Goal: Task Accomplishment & Management: Complete application form

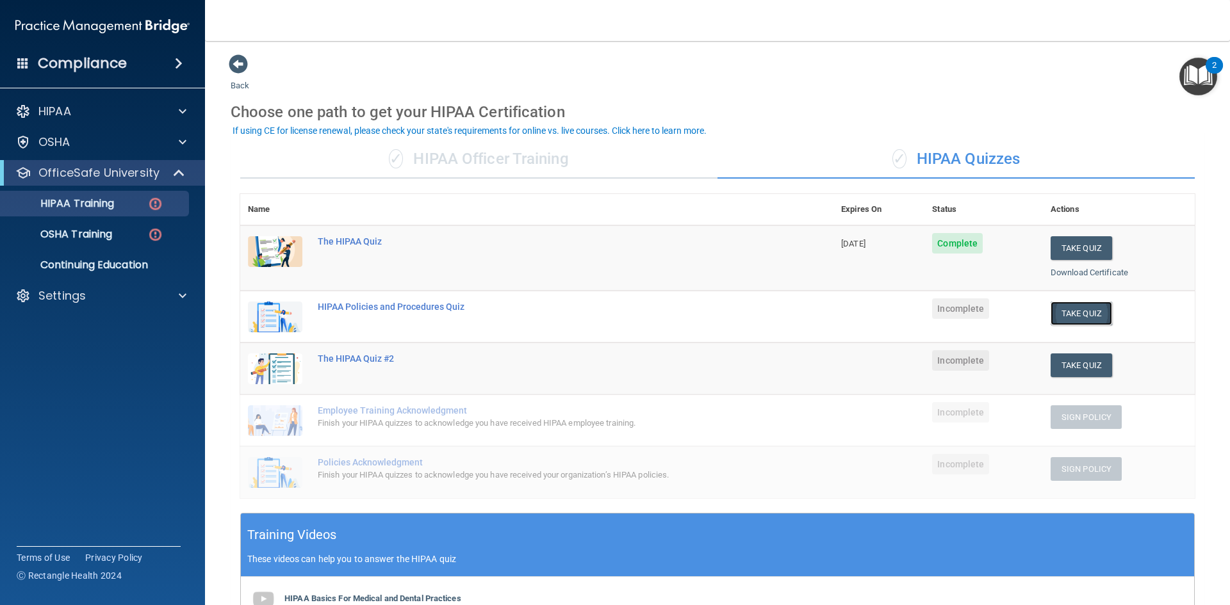
click at [1062, 314] on button "Take Quiz" at bounding box center [1082, 314] width 62 height 24
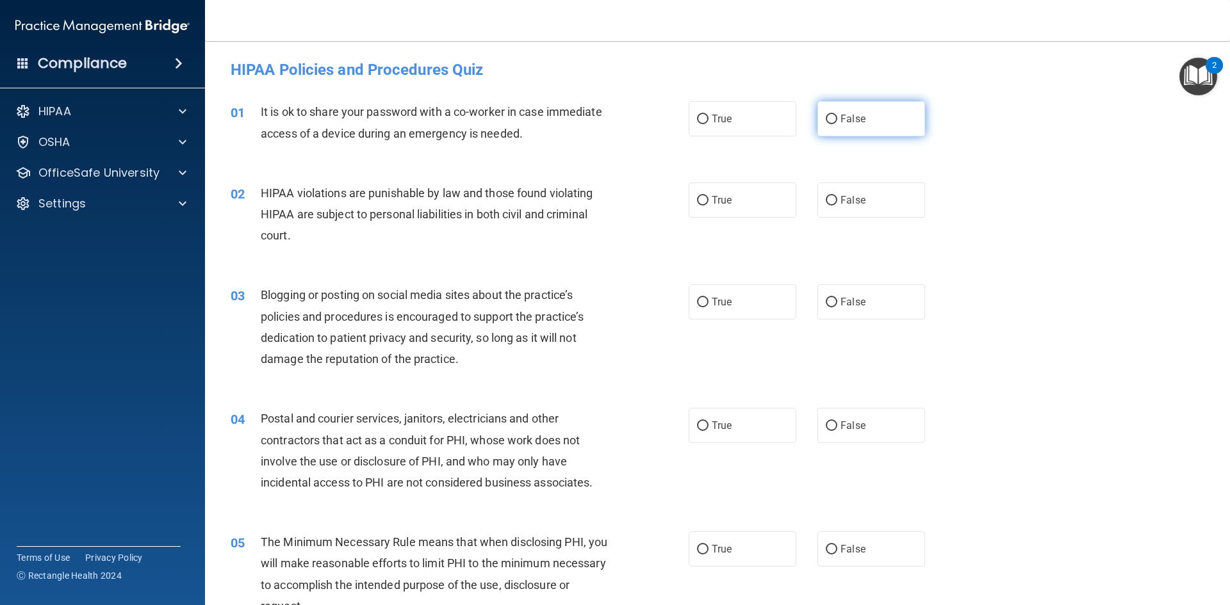
click at [843, 123] on span "False" at bounding box center [853, 119] width 25 height 12
click at [837, 123] on input "False" at bounding box center [832, 120] width 12 height 10
radio input "true"
click at [723, 200] on span "True" at bounding box center [722, 200] width 20 height 12
click at [709, 200] on input "True" at bounding box center [703, 201] width 12 height 10
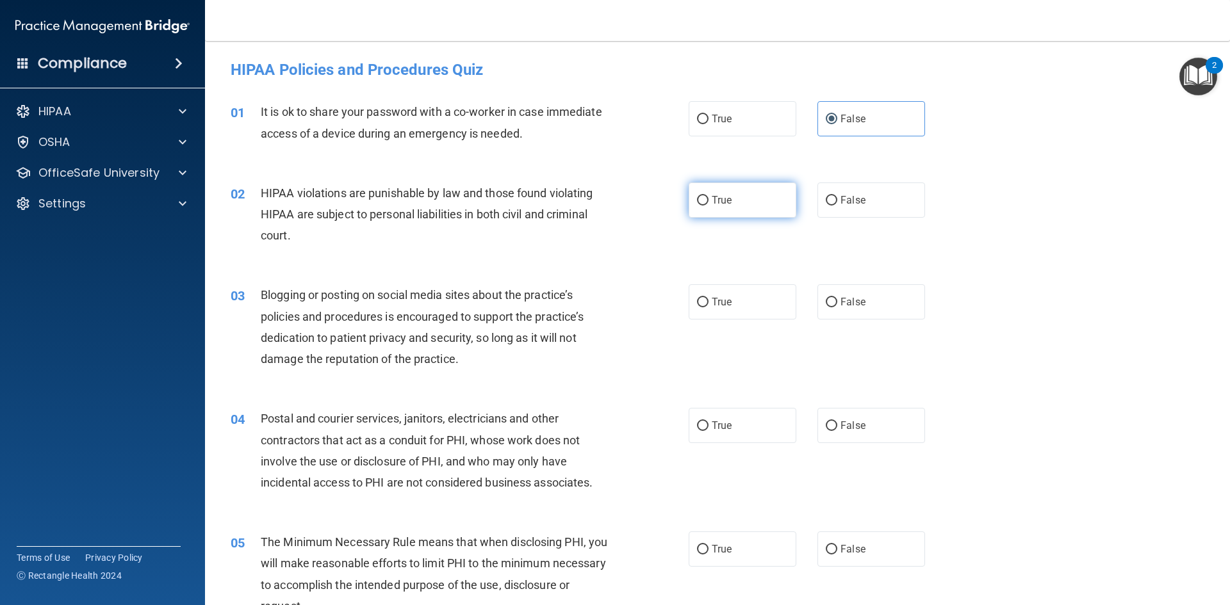
radio input "true"
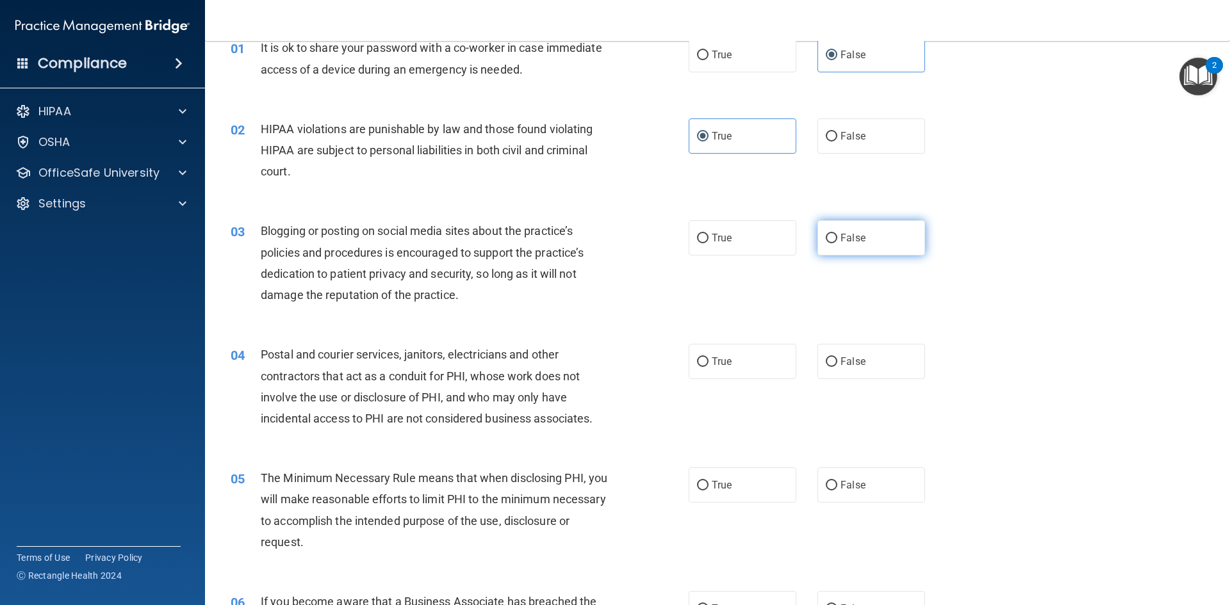
click at [830, 241] on input "False" at bounding box center [832, 239] width 12 height 10
radio input "true"
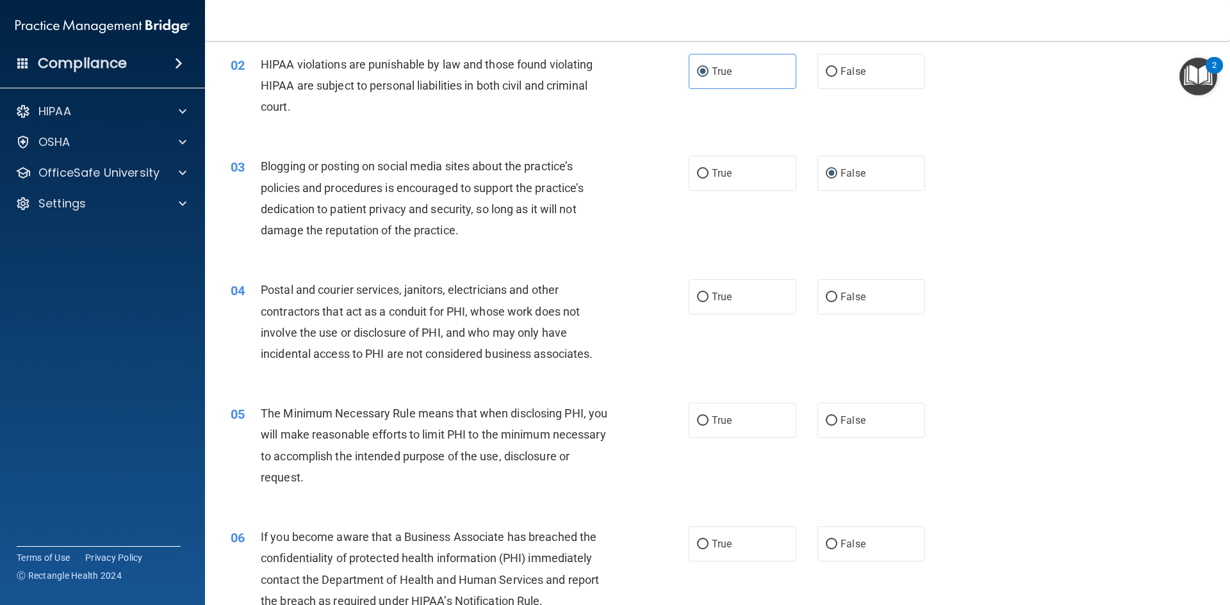
scroll to position [192, 0]
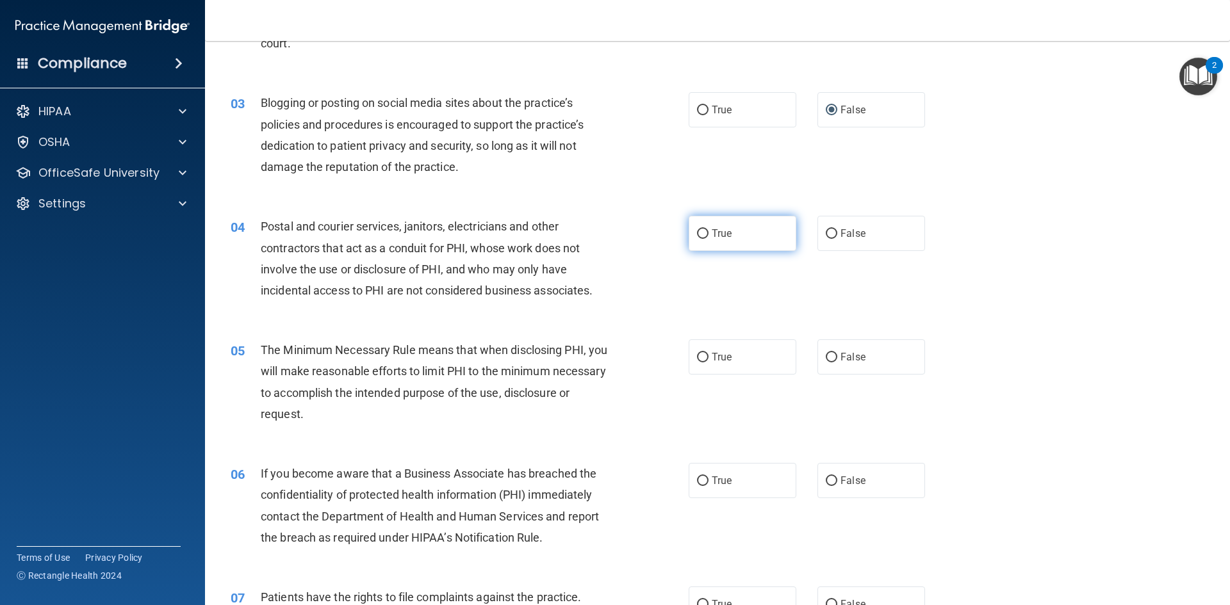
click at [712, 235] on span "True" at bounding box center [722, 233] width 20 height 12
click at [709, 235] on input "True" at bounding box center [703, 234] width 12 height 10
radio input "true"
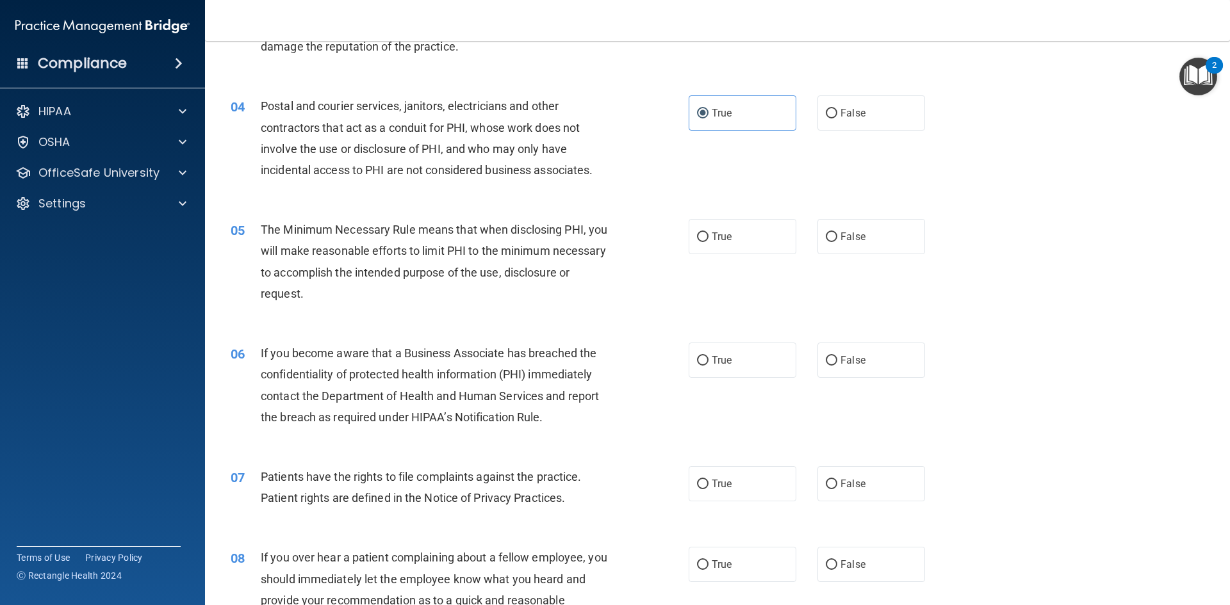
scroll to position [320, 0]
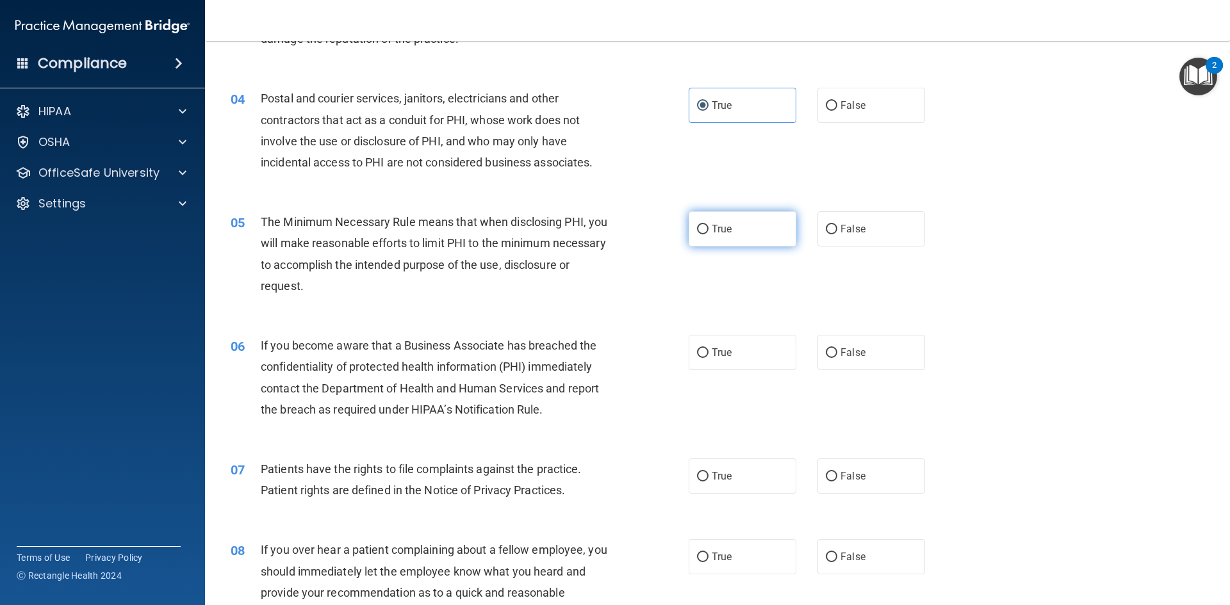
click at [717, 229] on span "True" at bounding box center [722, 229] width 20 height 12
click at [709, 229] on input "True" at bounding box center [703, 230] width 12 height 10
radio input "true"
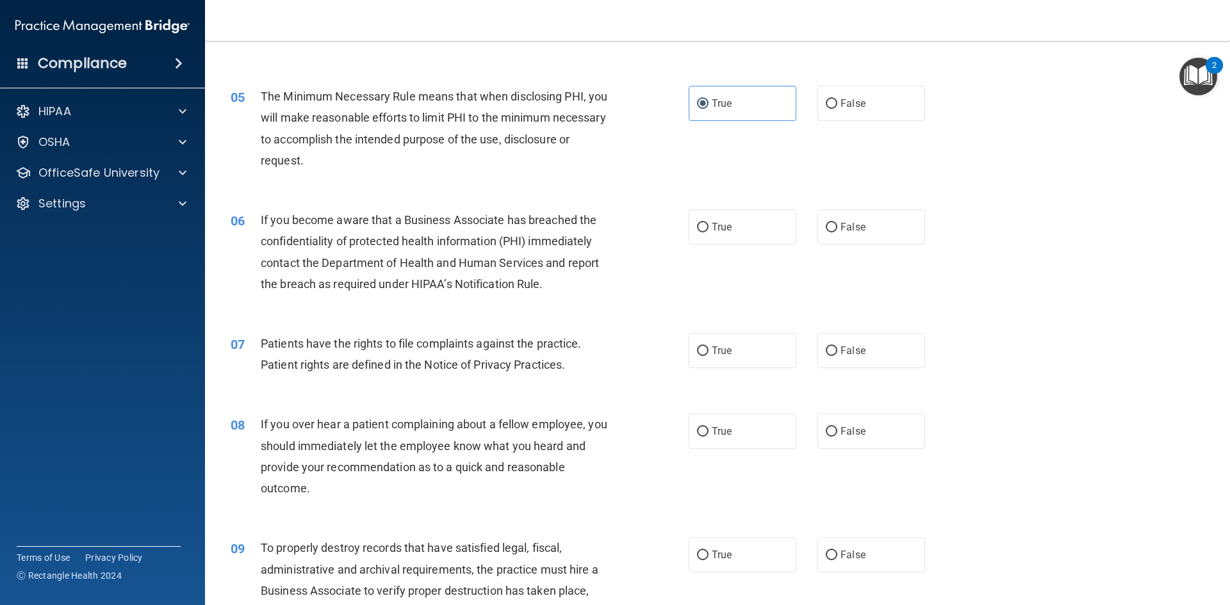
scroll to position [448, 0]
click at [718, 223] on span "True" at bounding box center [722, 224] width 20 height 12
click at [709, 223] on input "True" at bounding box center [703, 225] width 12 height 10
radio input "true"
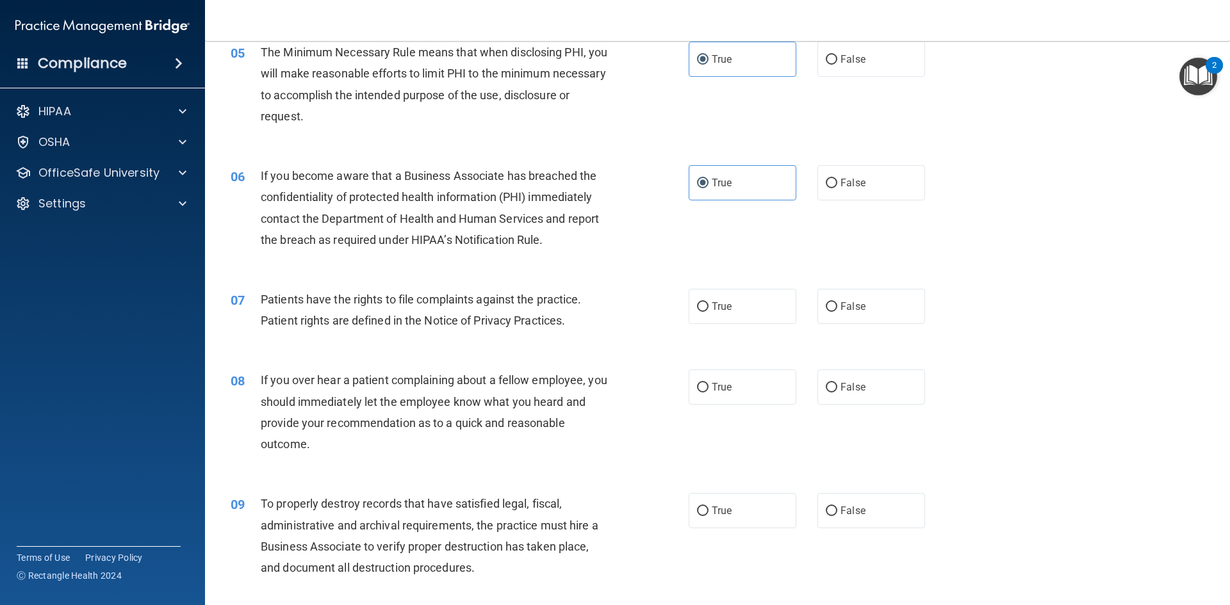
scroll to position [513, 0]
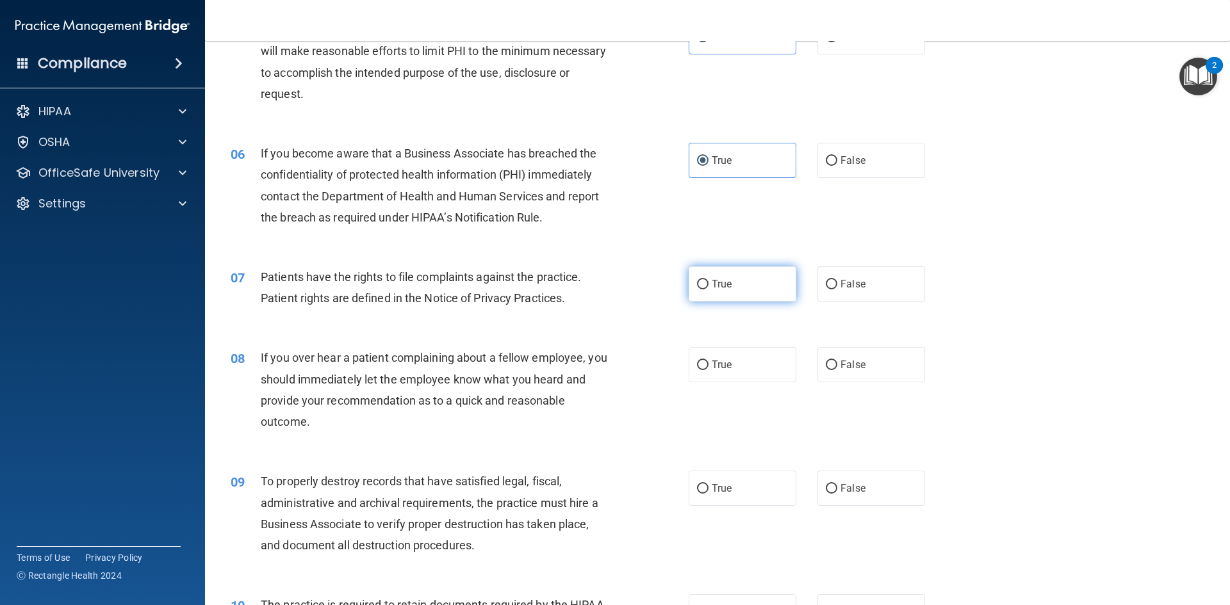
click at [712, 284] on span "True" at bounding box center [722, 284] width 20 height 12
click at [709, 284] on input "True" at bounding box center [703, 285] width 12 height 10
radio input "true"
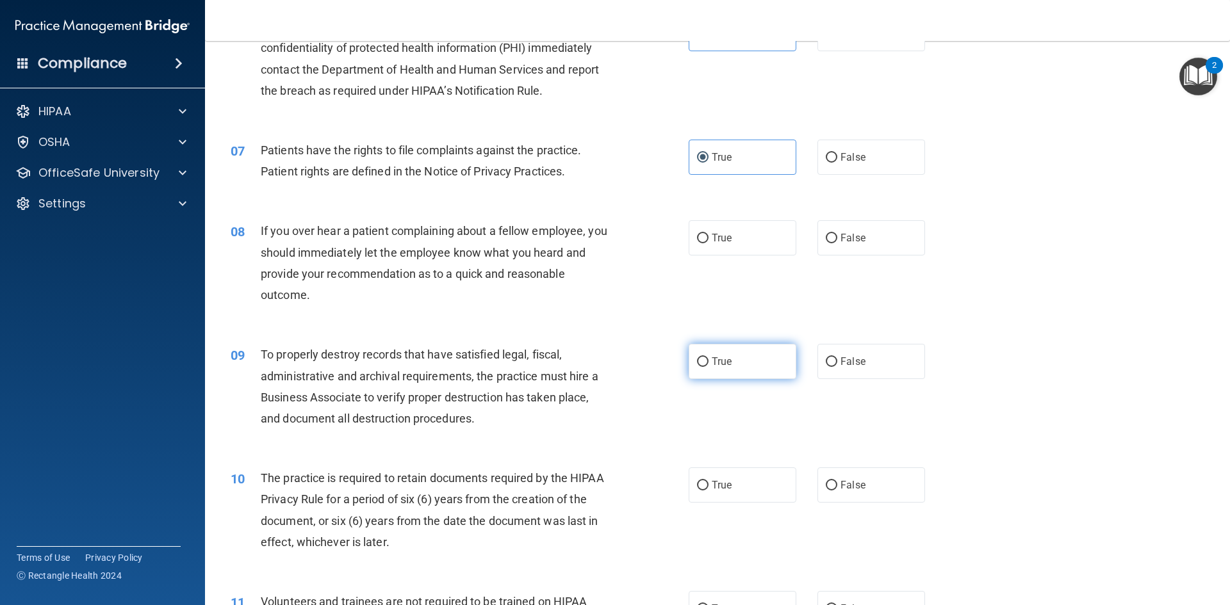
scroll to position [641, 0]
click at [846, 233] on span "False" at bounding box center [853, 237] width 25 height 12
click at [837, 233] on input "False" at bounding box center [832, 238] width 12 height 10
radio input "true"
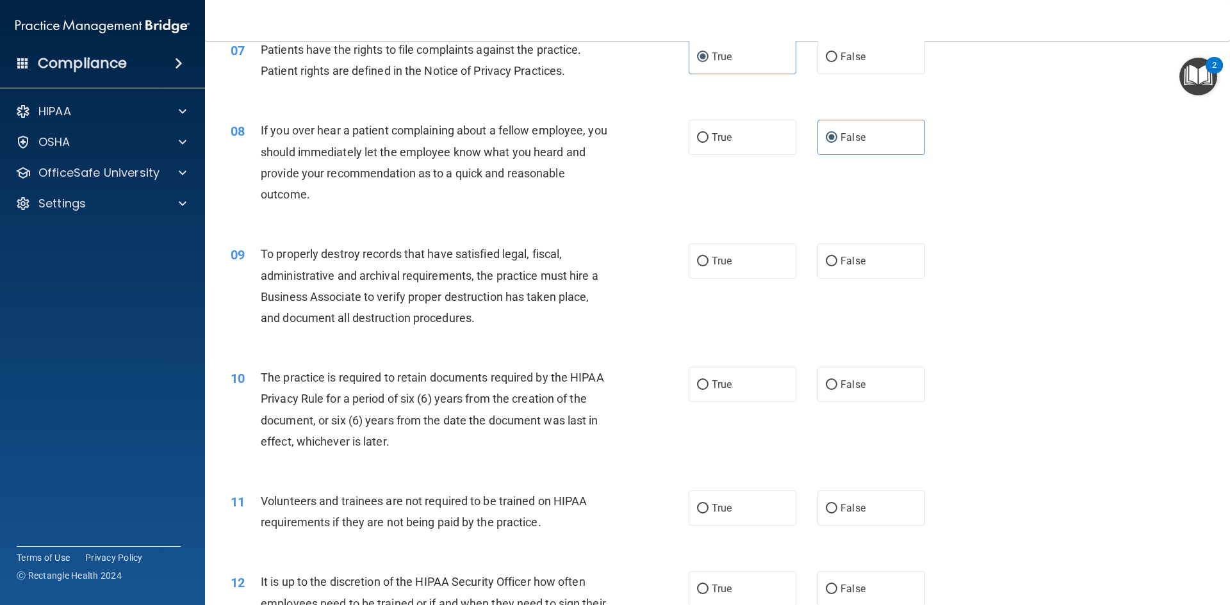
scroll to position [769, 0]
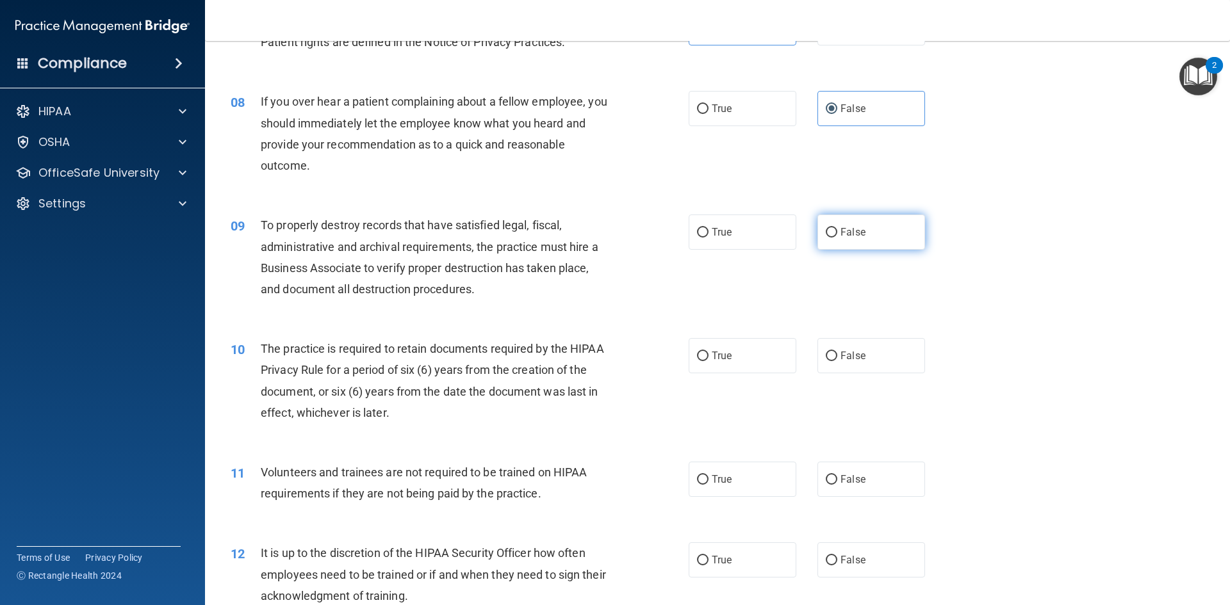
click at [834, 229] on label "False" at bounding box center [872, 232] width 108 height 35
click at [834, 229] on input "False" at bounding box center [832, 233] width 12 height 10
radio input "true"
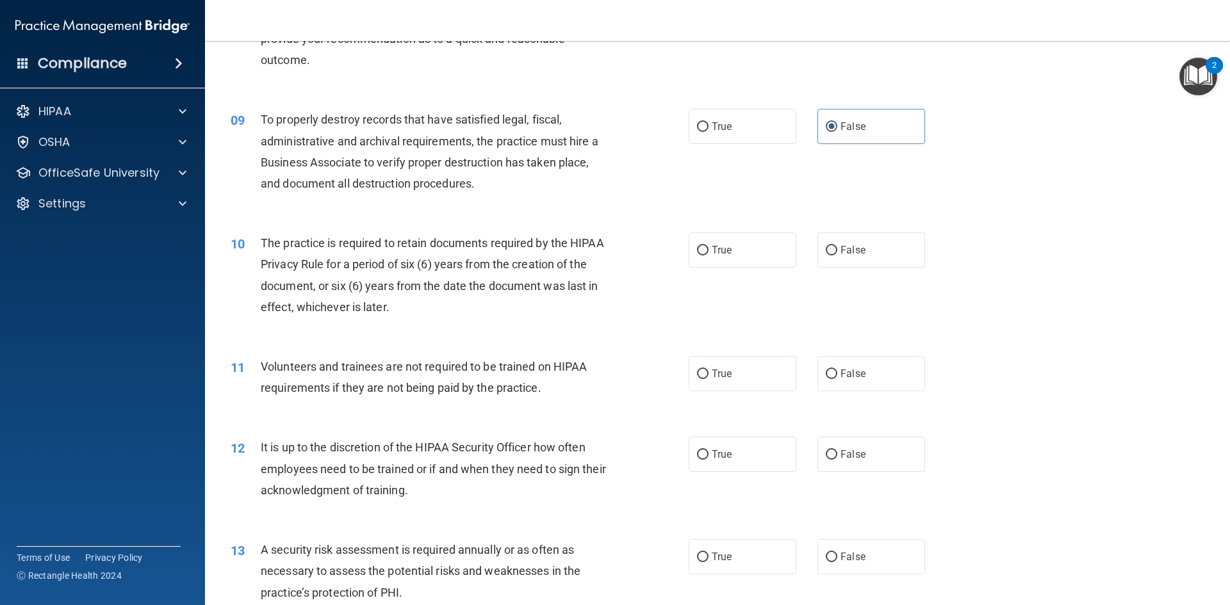
scroll to position [897, 0]
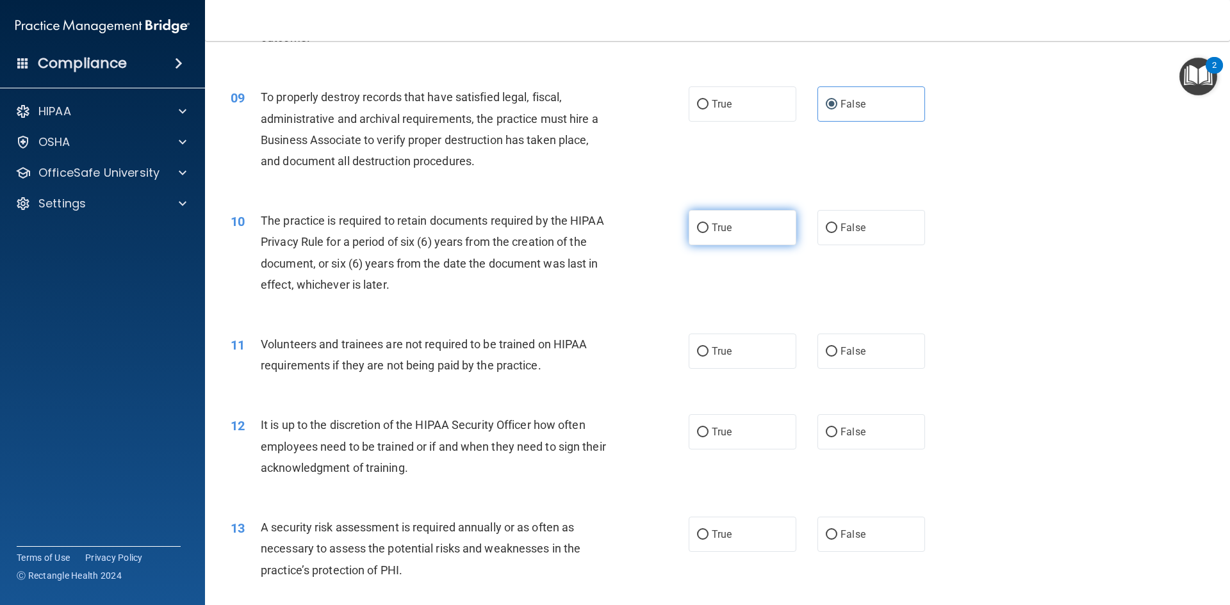
drag, startPoint x: 695, startPoint y: 227, endPoint x: 696, endPoint y: 236, distance: 9.0
click at [697, 231] on input "True" at bounding box center [703, 229] width 12 height 10
radio input "true"
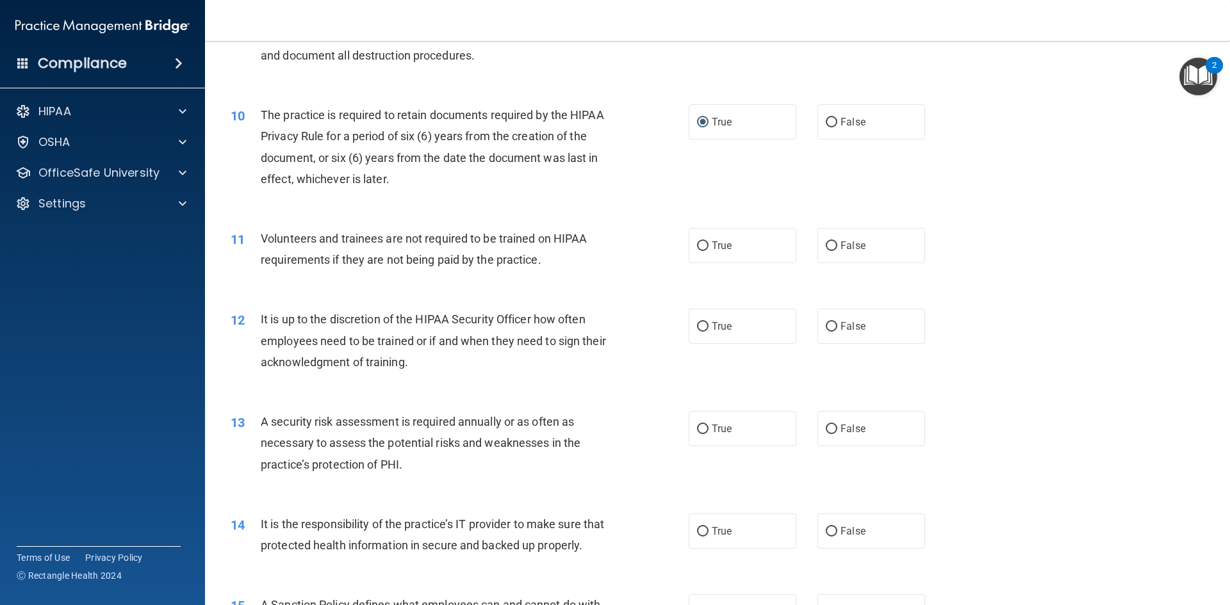
scroll to position [1025, 0]
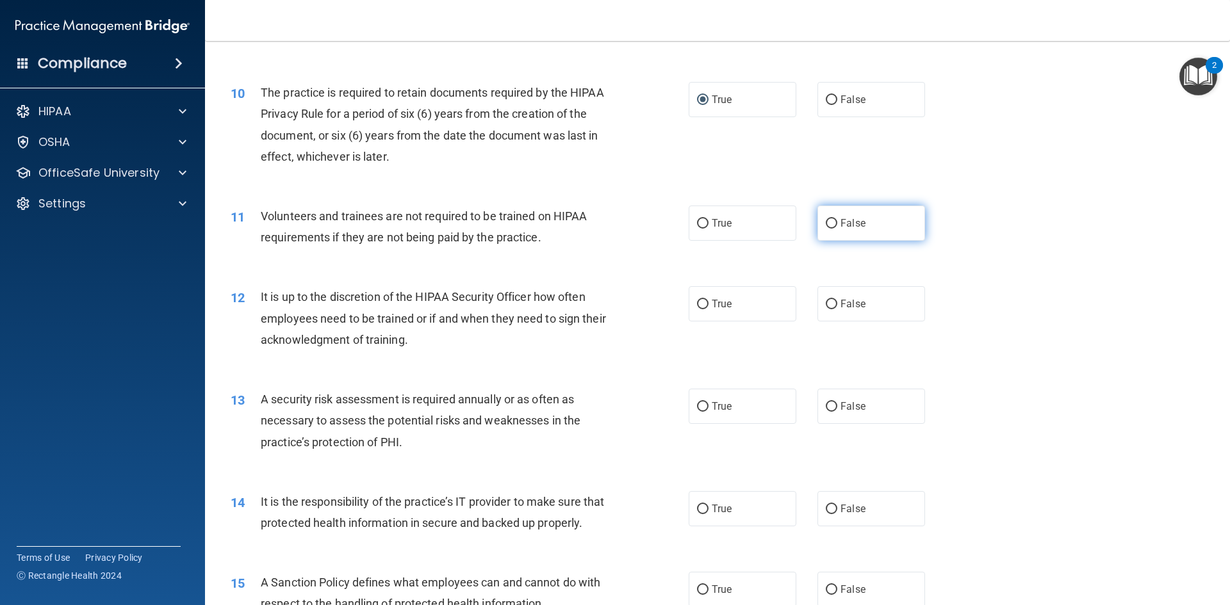
click at [826, 229] on input "False" at bounding box center [832, 224] width 12 height 10
radio input "true"
click at [826, 305] on input "False" at bounding box center [832, 305] width 12 height 10
radio input "true"
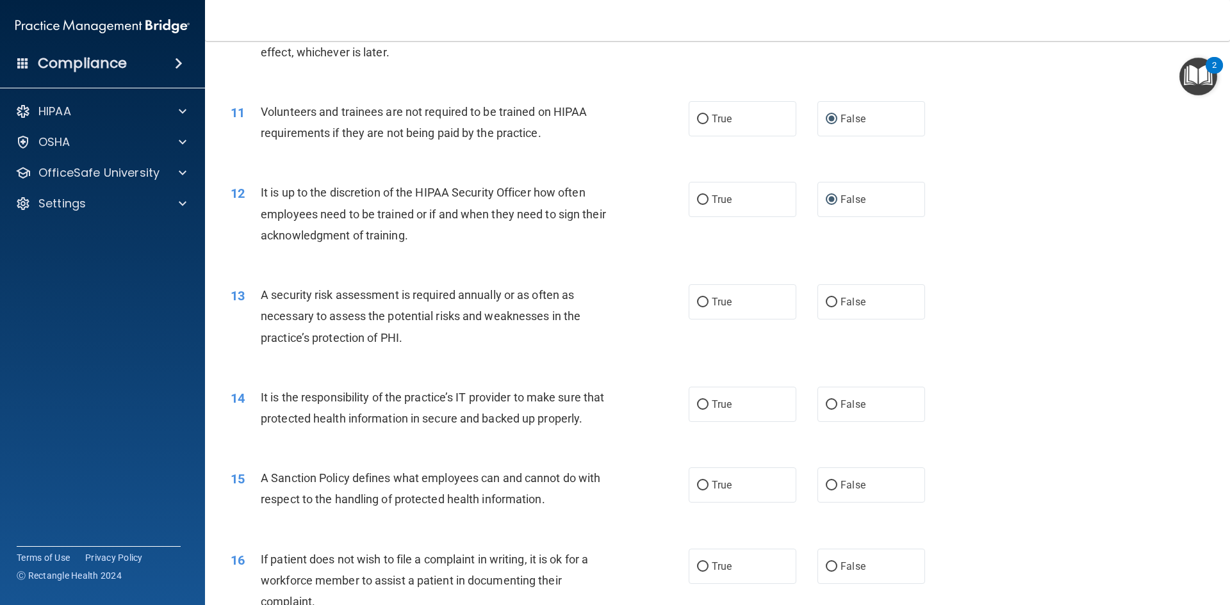
scroll to position [1153, 0]
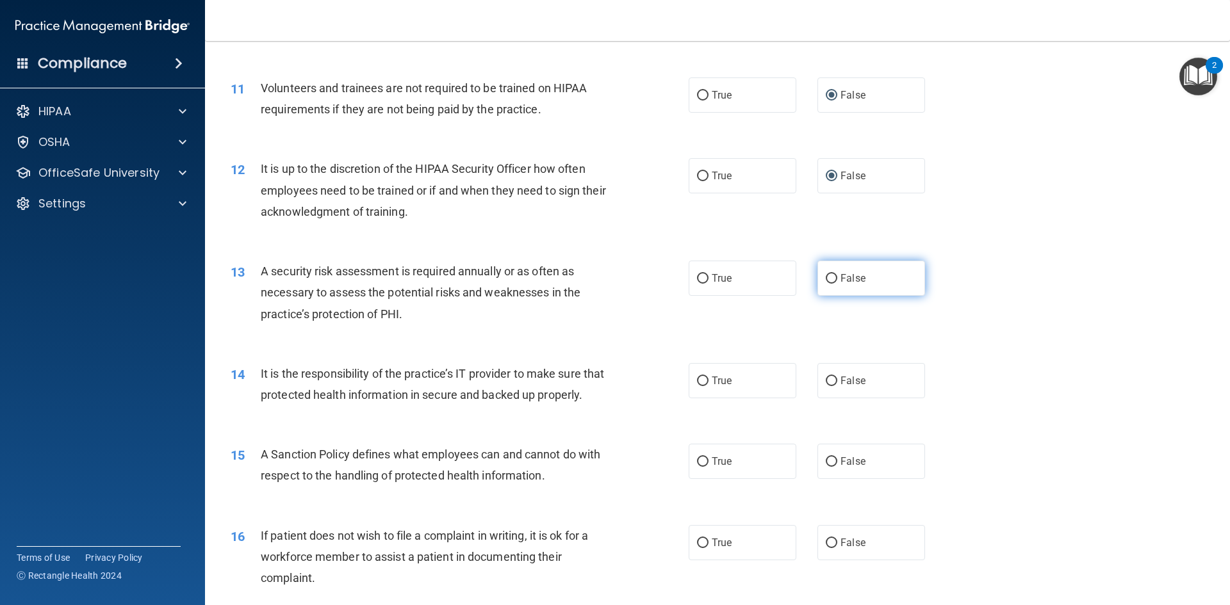
click at [827, 280] on input "False" at bounding box center [832, 279] width 12 height 10
radio input "true"
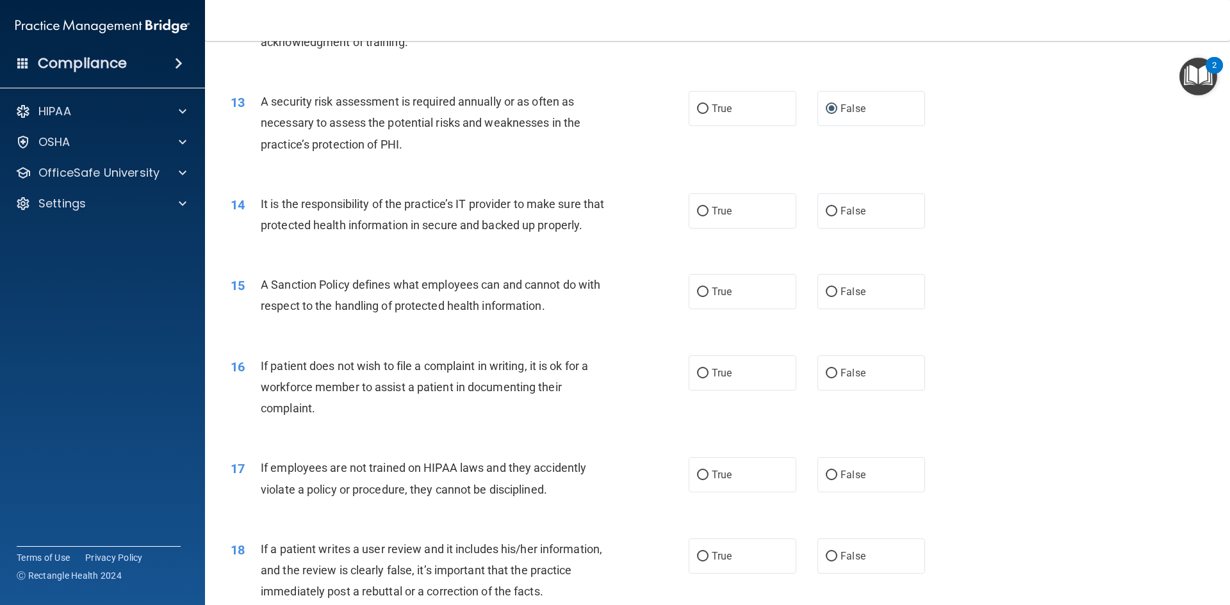
scroll to position [1345, 0]
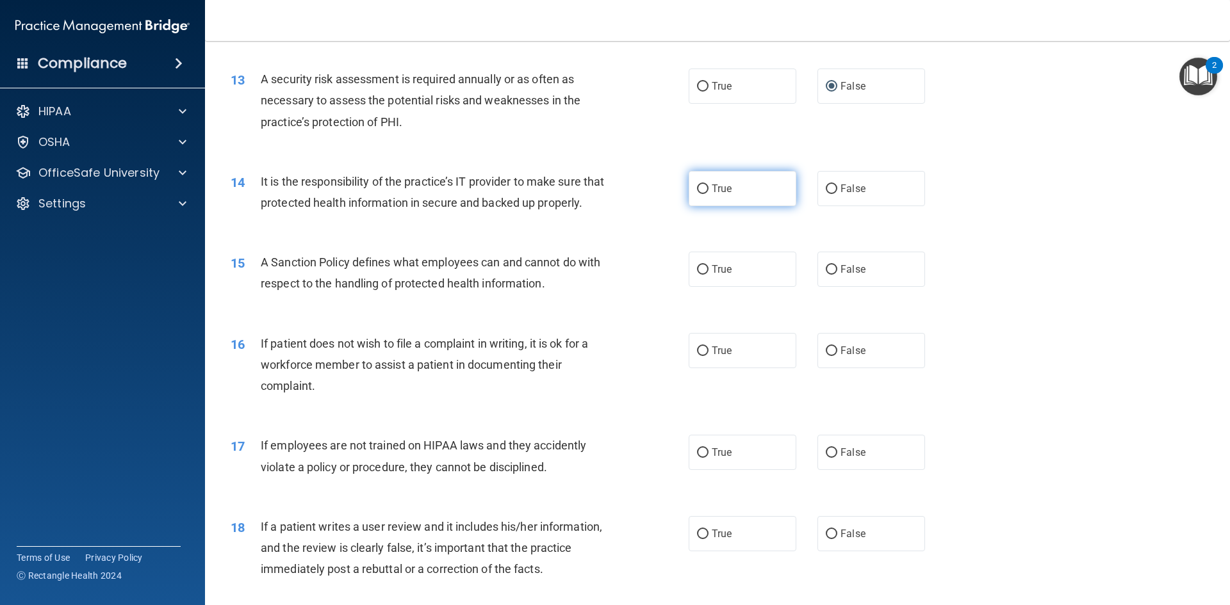
click at [697, 188] on input "True" at bounding box center [703, 190] width 12 height 10
radio input "true"
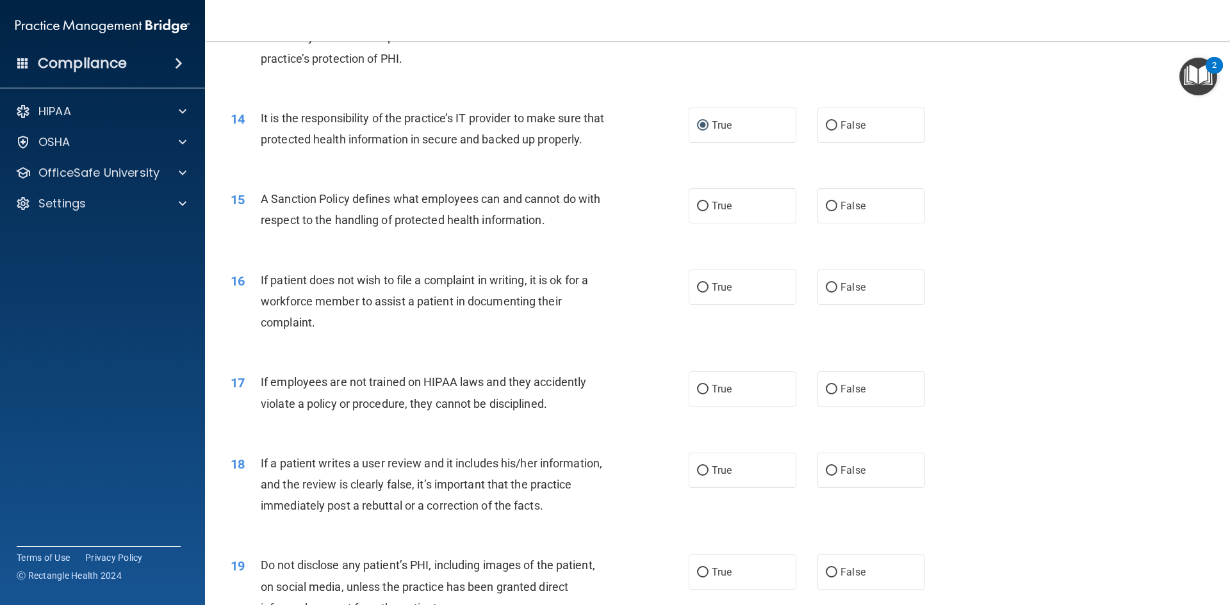
scroll to position [1410, 0]
click at [703, 211] on input "True" at bounding box center [703, 206] width 12 height 10
radio input "true"
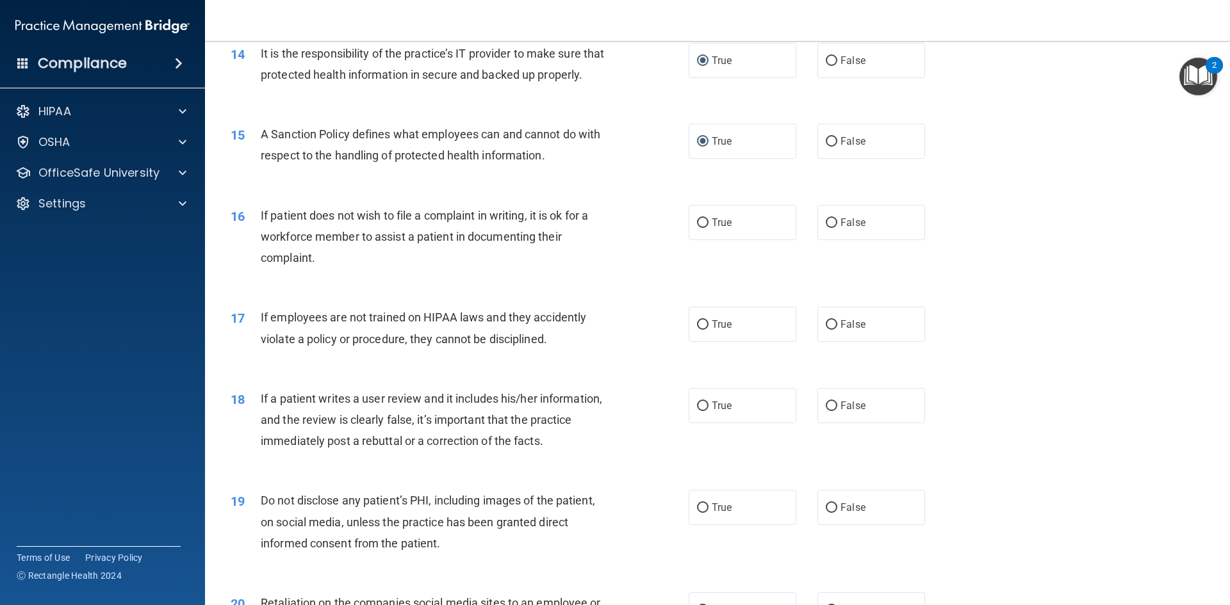
scroll to position [1538, 0]
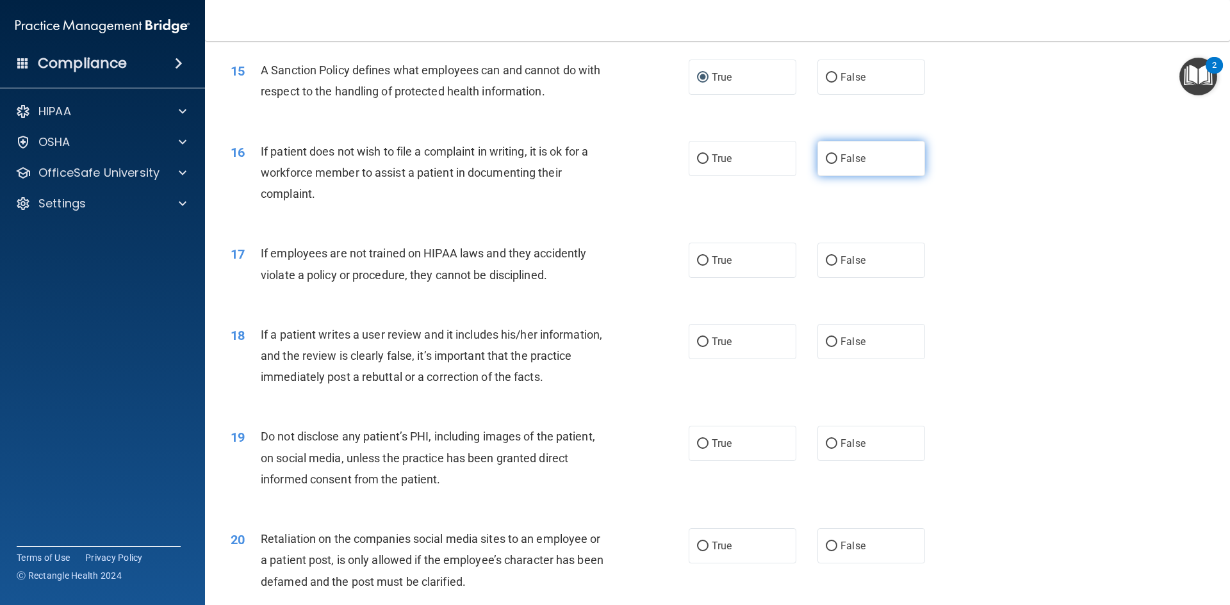
click at [834, 176] on label "False" at bounding box center [872, 158] width 108 height 35
click at [834, 164] on input "False" at bounding box center [832, 159] width 12 height 10
radio input "true"
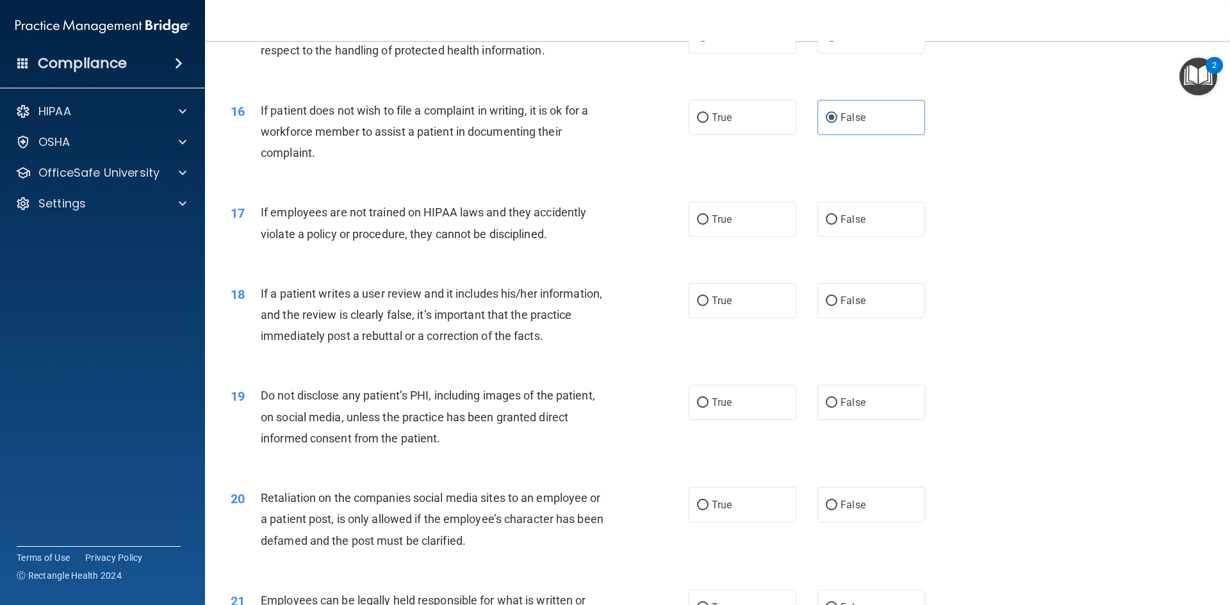
scroll to position [1602, 0]
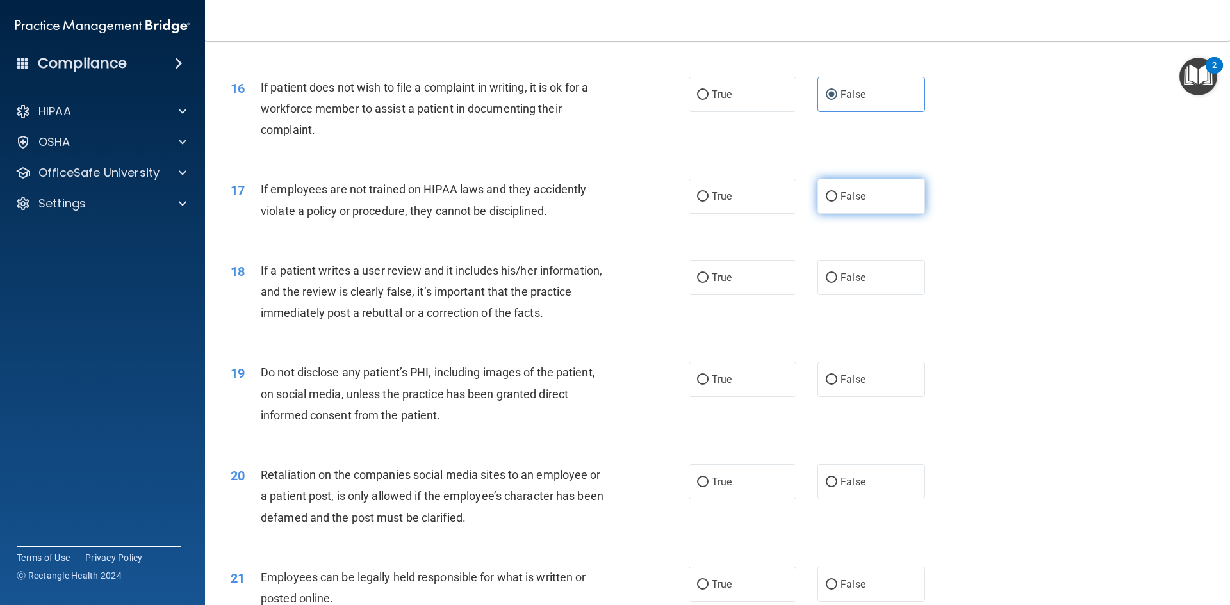
click at [829, 202] on input "False" at bounding box center [832, 197] width 12 height 10
radio input "true"
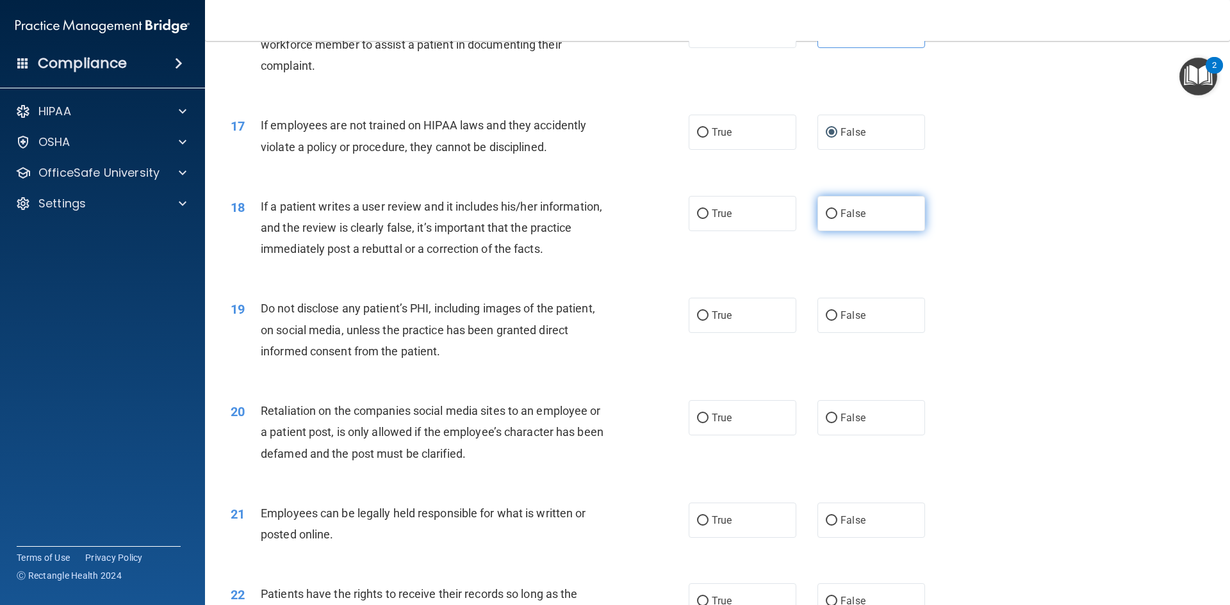
click at [829, 219] on input "False" at bounding box center [832, 215] width 12 height 10
radio input "true"
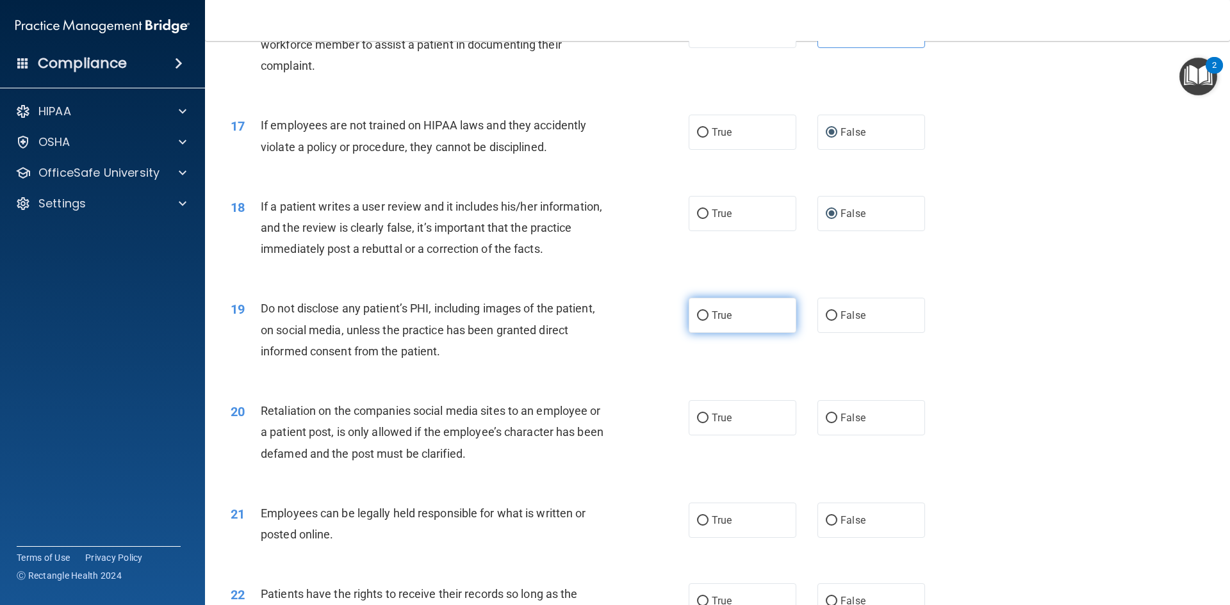
click at [700, 321] on input "True" at bounding box center [703, 316] width 12 height 10
radio input "true"
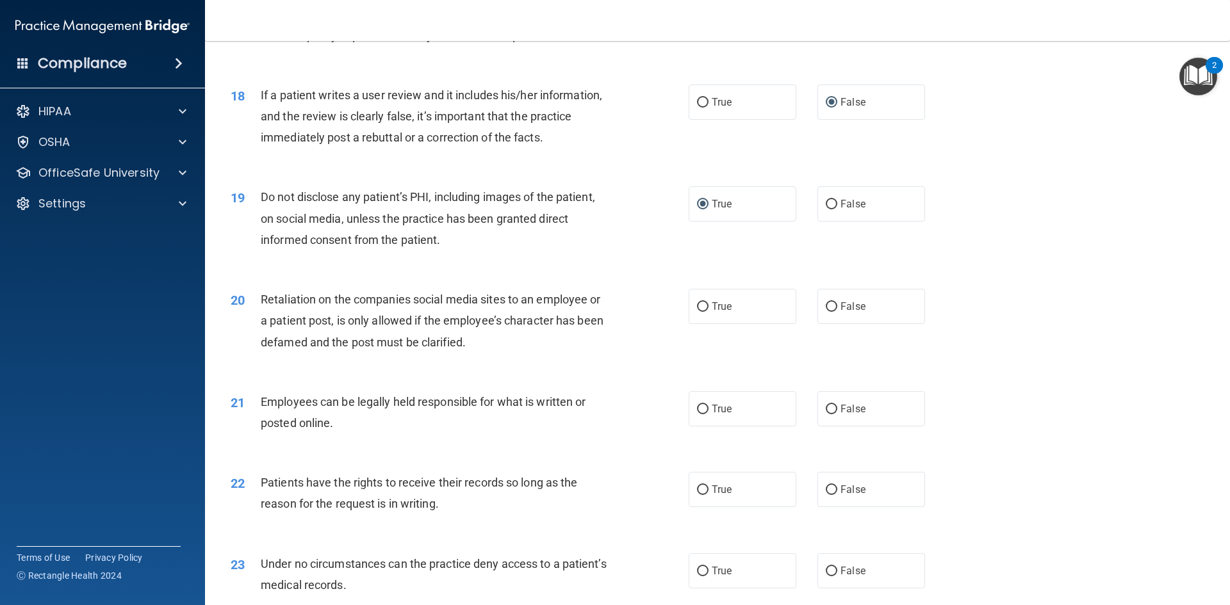
scroll to position [1794, 0]
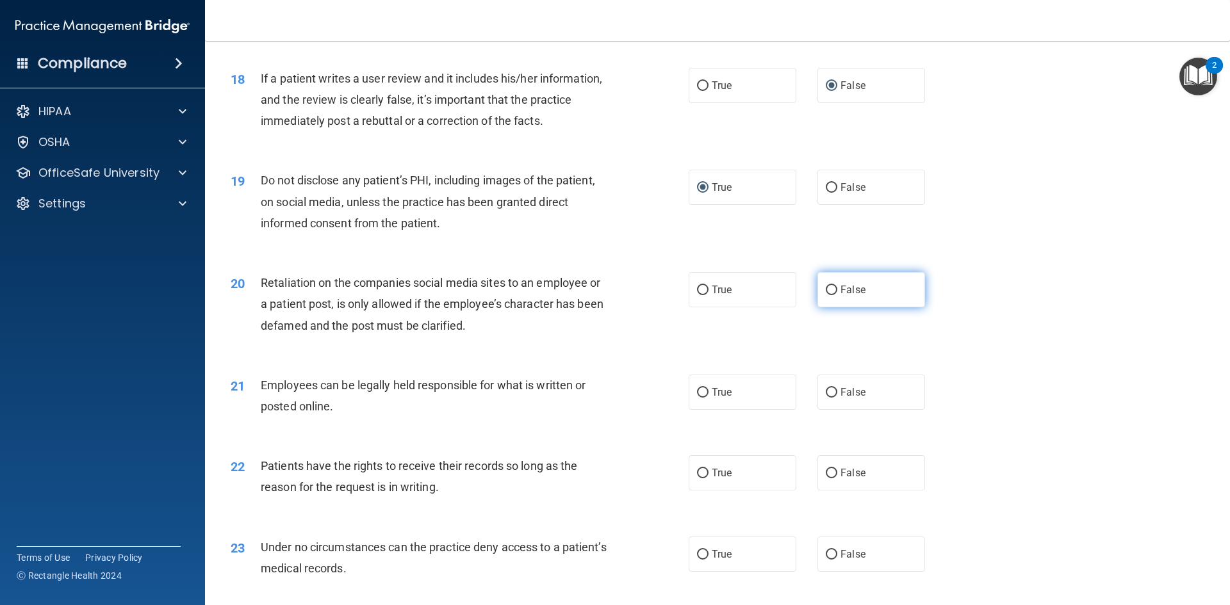
click at [826, 295] on input "False" at bounding box center [832, 291] width 12 height 10
radio input "true"
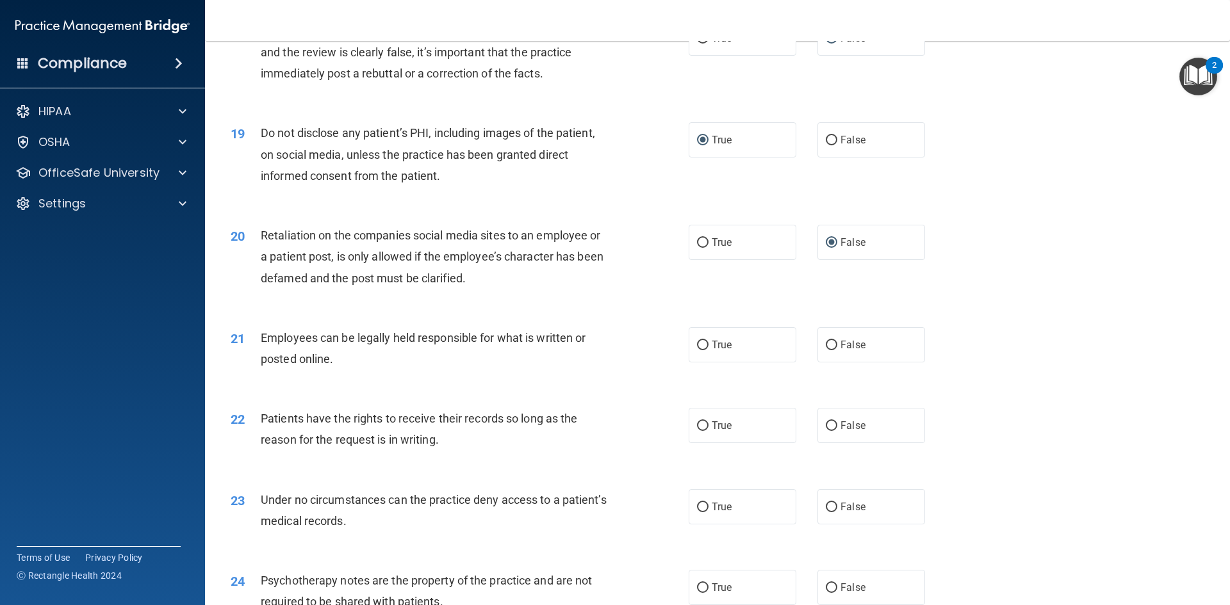
scroll to position [1922, 0]
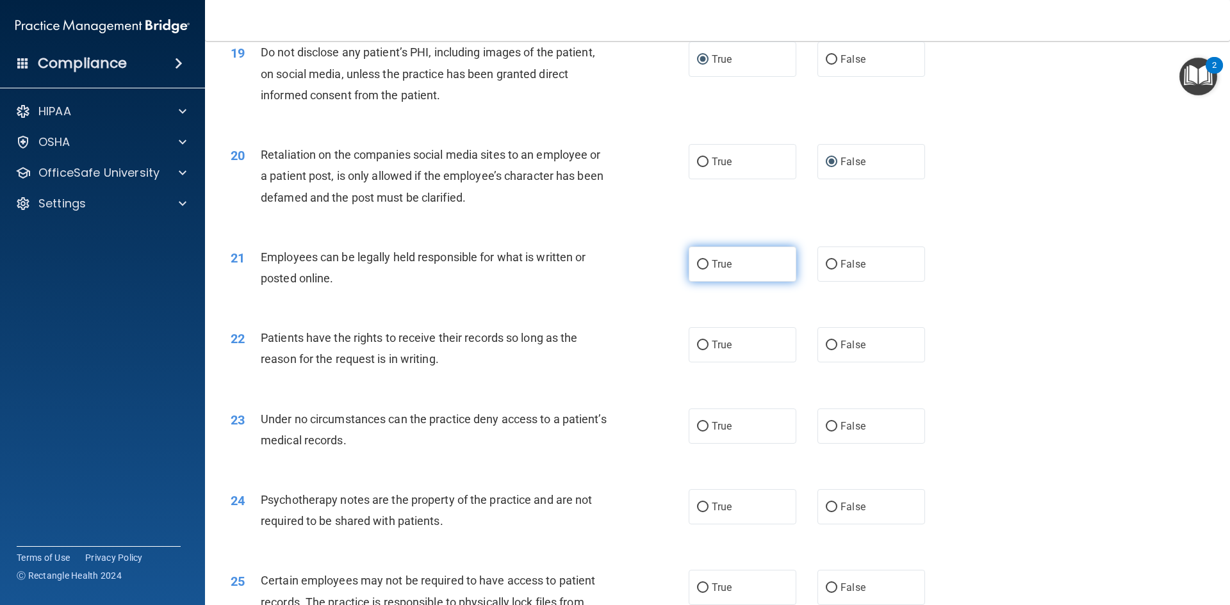
click at [701, 270] on input "True" at bounding box center [703, 265] width 12 height 10
radio input "true"
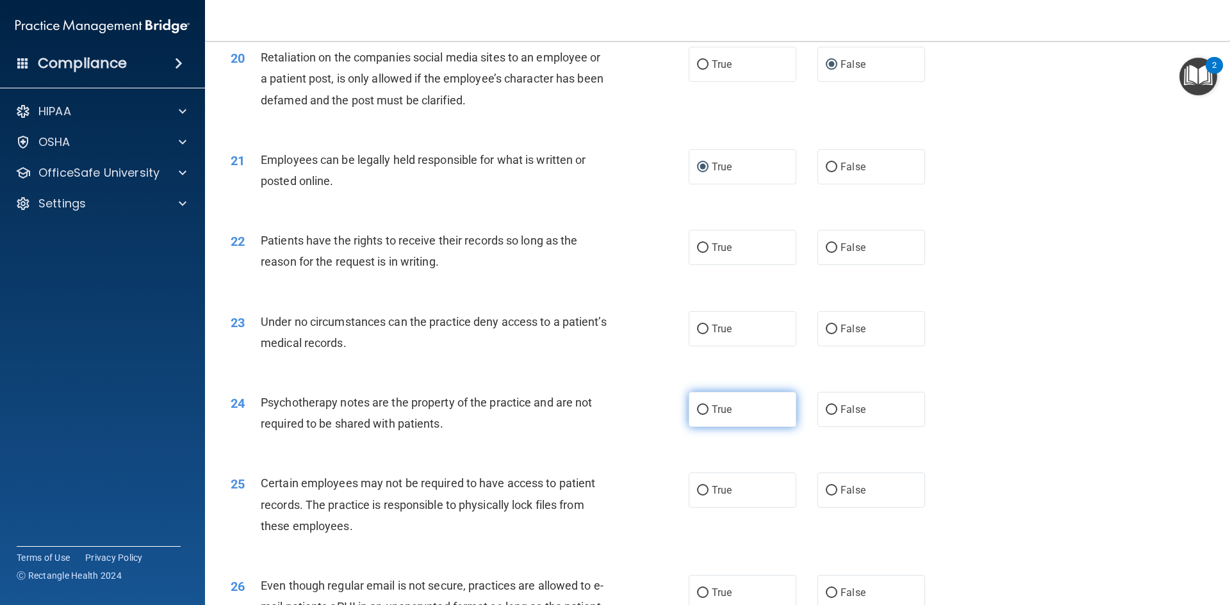
scroll to position [2050, 0]
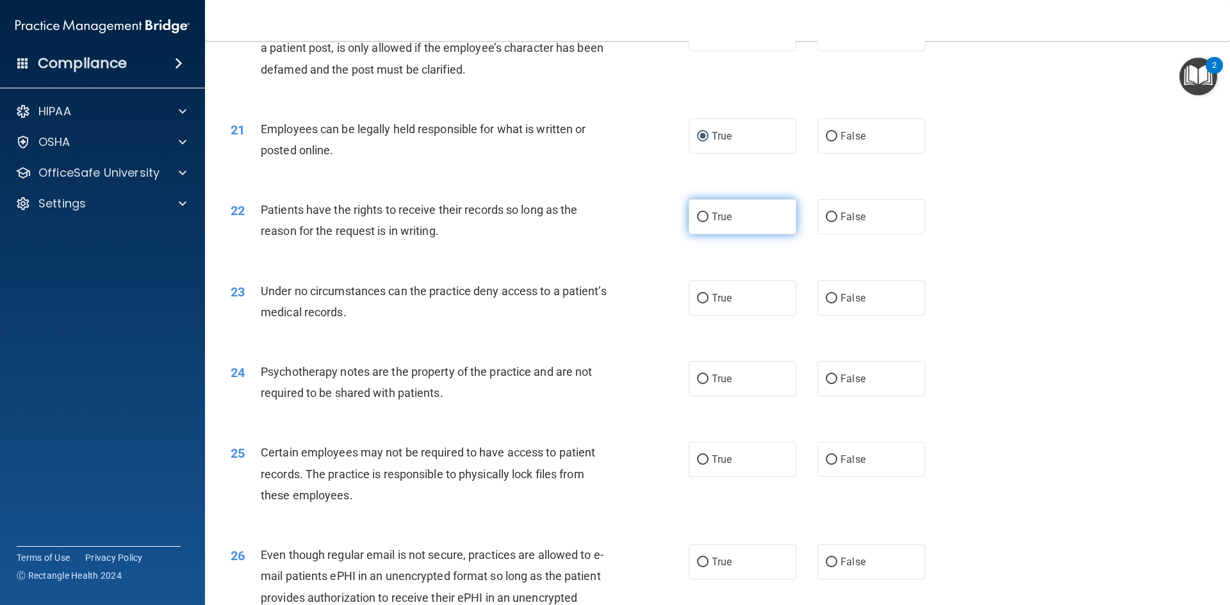
click at [712, 223] on span "True" at bounding box center [722, 217] width 20 height 12
click at [709, 222] on input "True" at bounding box center [703, 218] width 12 height 10
radio input "true"
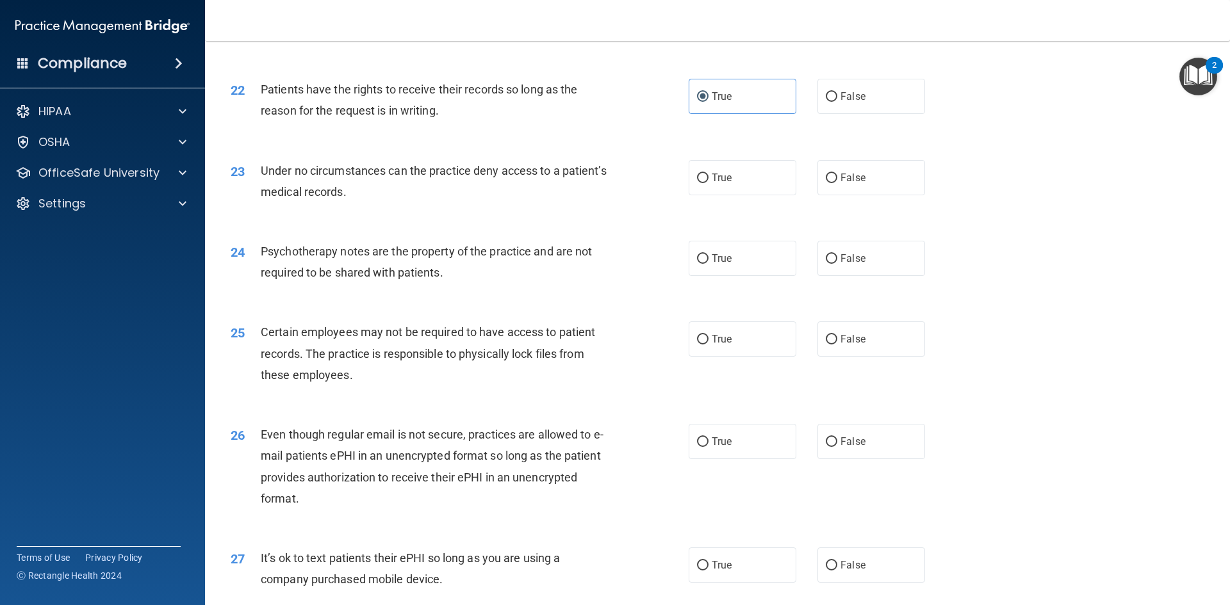
scroll to position [2178, 0]
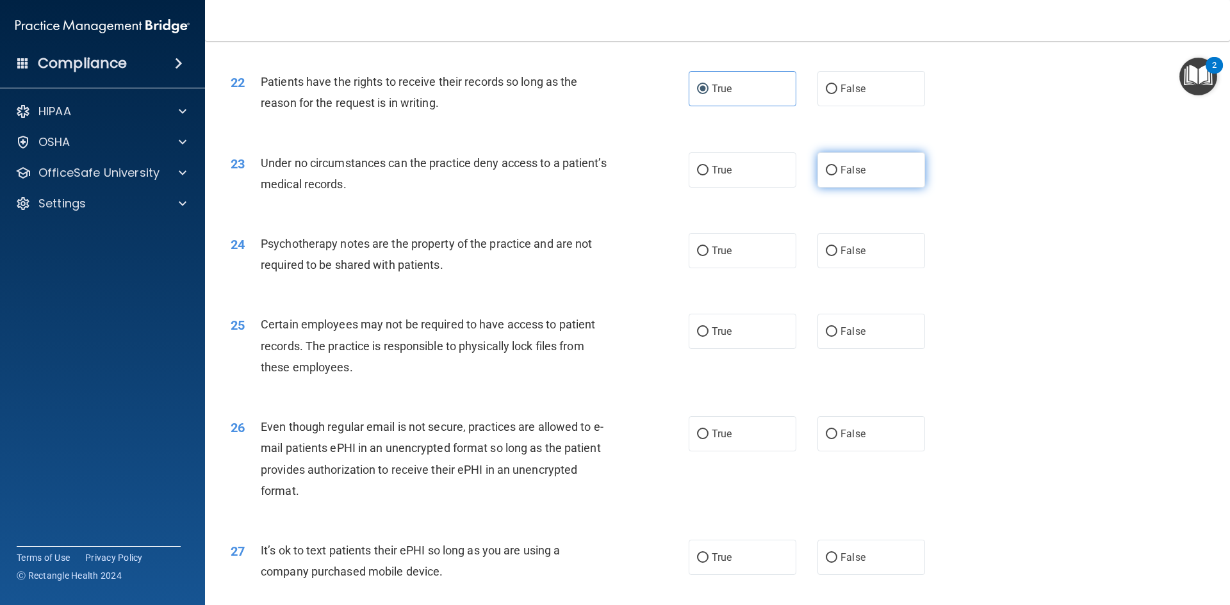
click at [826, 176] on input "False" at bounding box center [832, 171] width 12 height 10
radio input "true"
click at [706, 268] on label "True" at bounding box center [743, 250] width 108 height 35
click at [706, 256] on input "True" at bounding box center [703, 252] width 12 height 10
radio input "true"
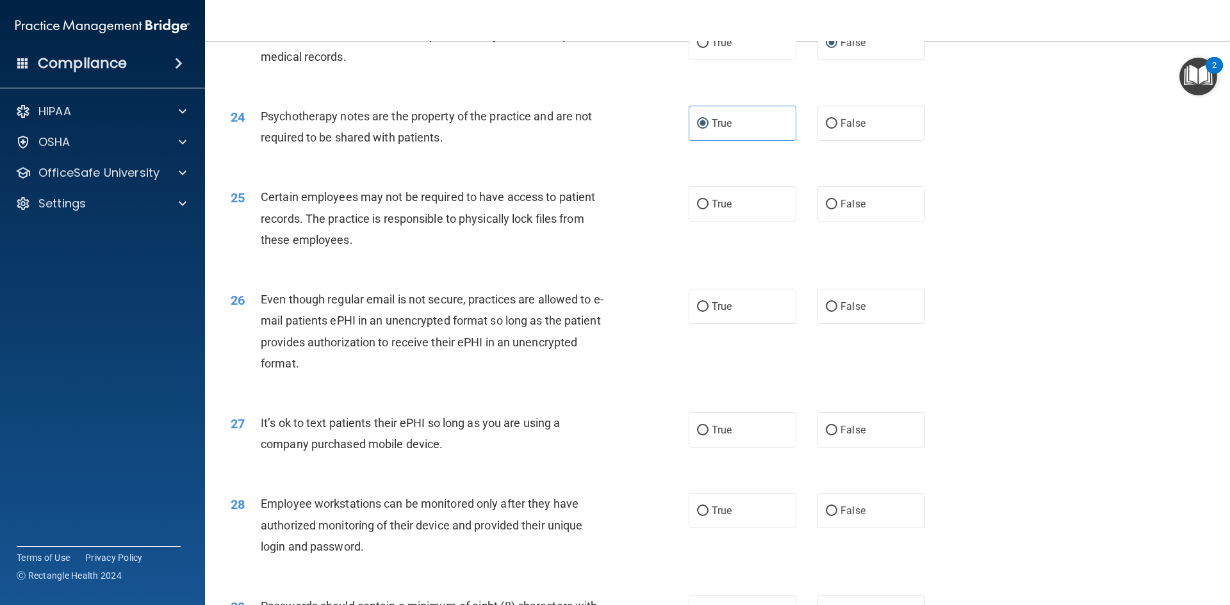
scroll to position [2307, 0]
click at [712, 210] on span "True" at bounding box center [722, 203] width 20 height 12
click at [708, 209] on input "True" at bounding box center [703, 204] width 12 height 10
radio input "true"
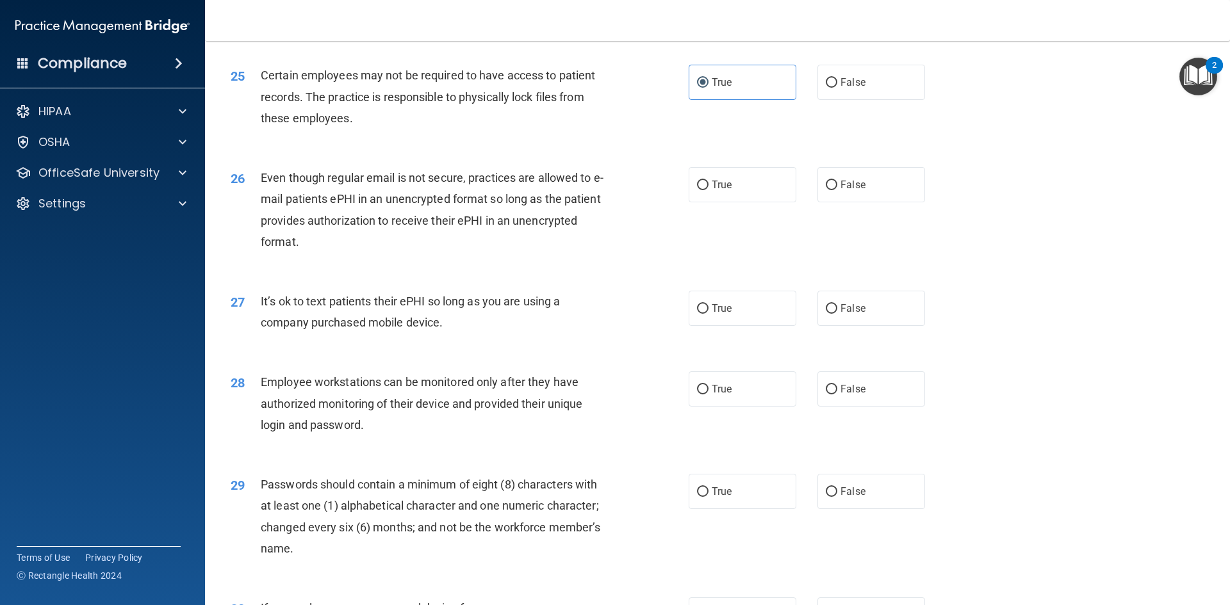
scroll to position [2435, 0]
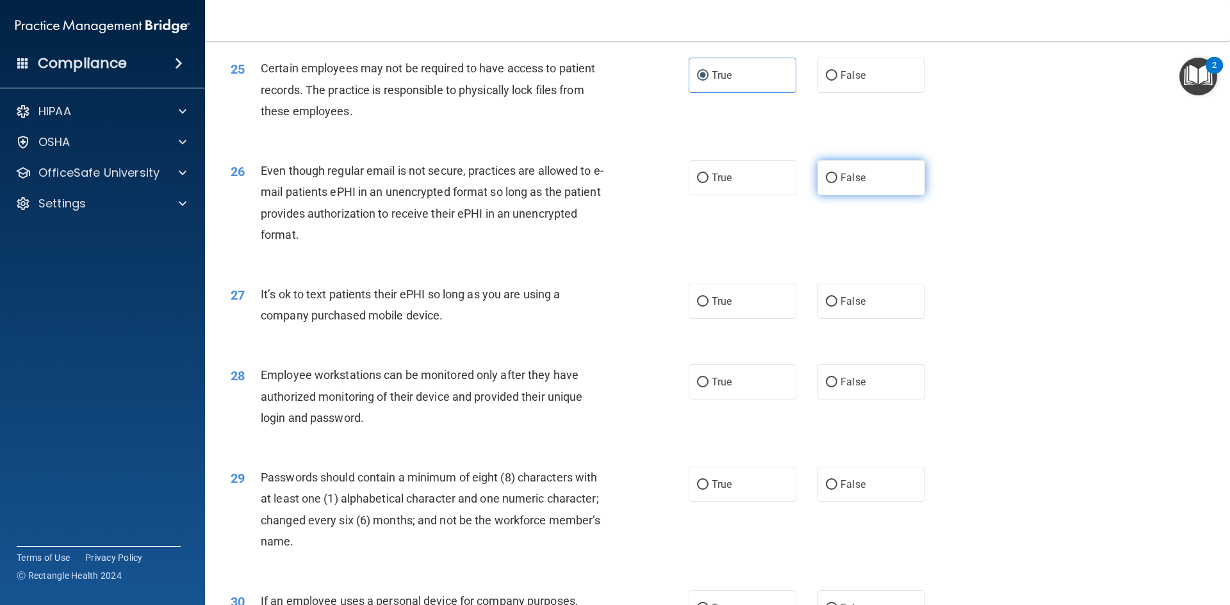
click at [826, 183] on input "False" at bounding box center [832, 179] width 12 height 10
radio input "true"
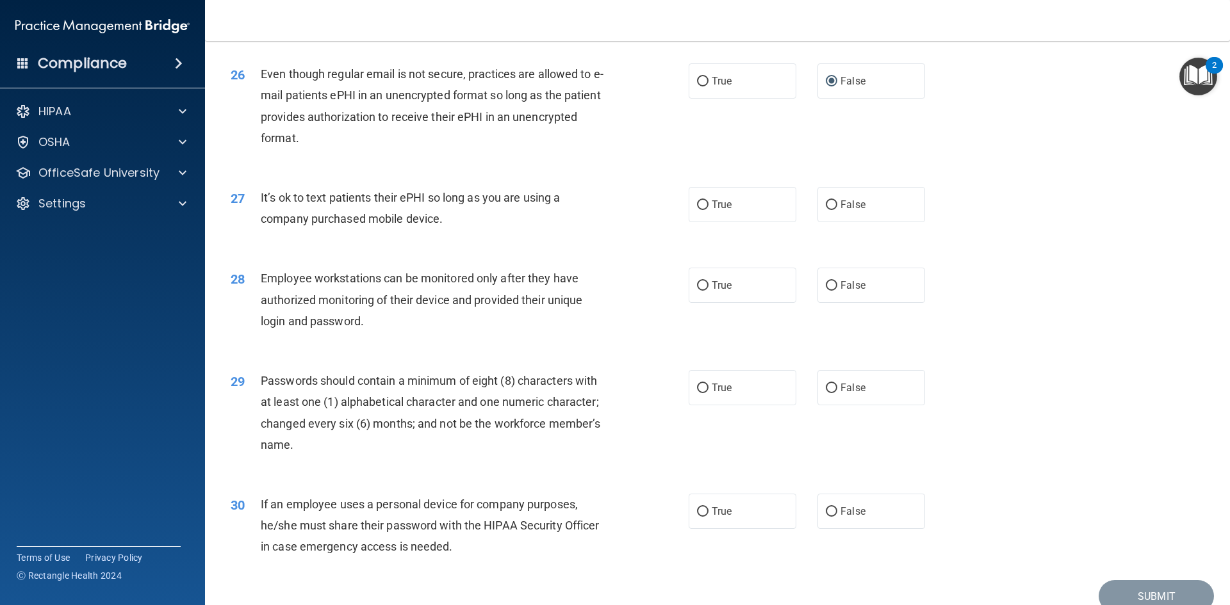
scroll to position [2563, 0]
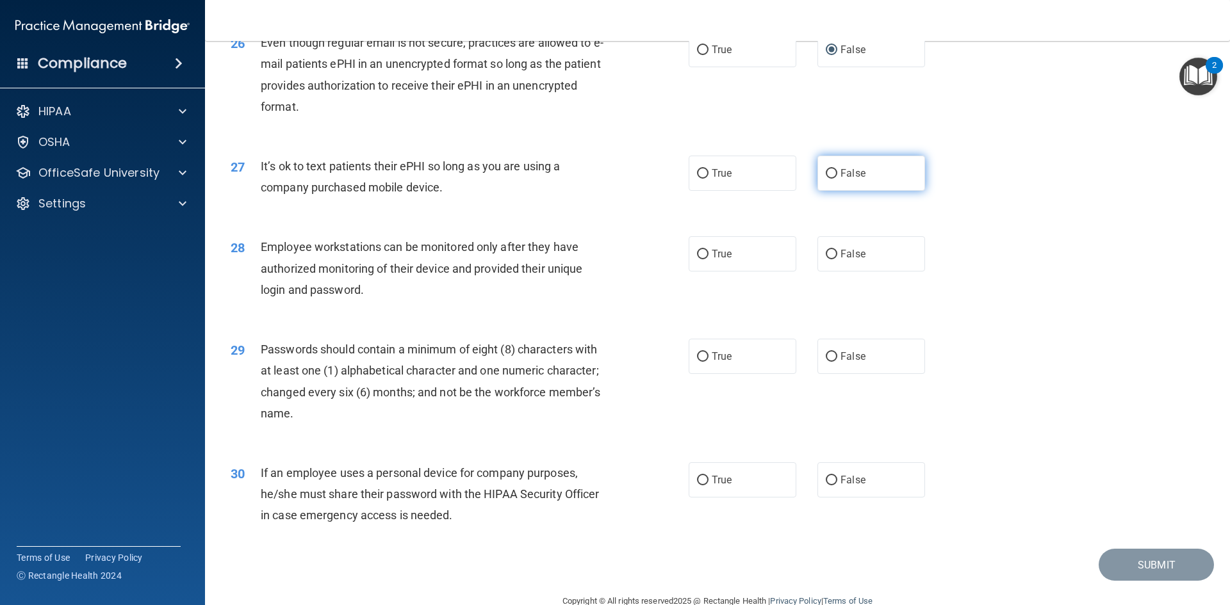
drag, startPoint x: 828, startPoint y: 191, endPoint x: 825, endPoint y: 198, distance: 7.5
click at [828, 179] on input "False" at bounding box center [832, 174] width 12 height 10
radio input "true"
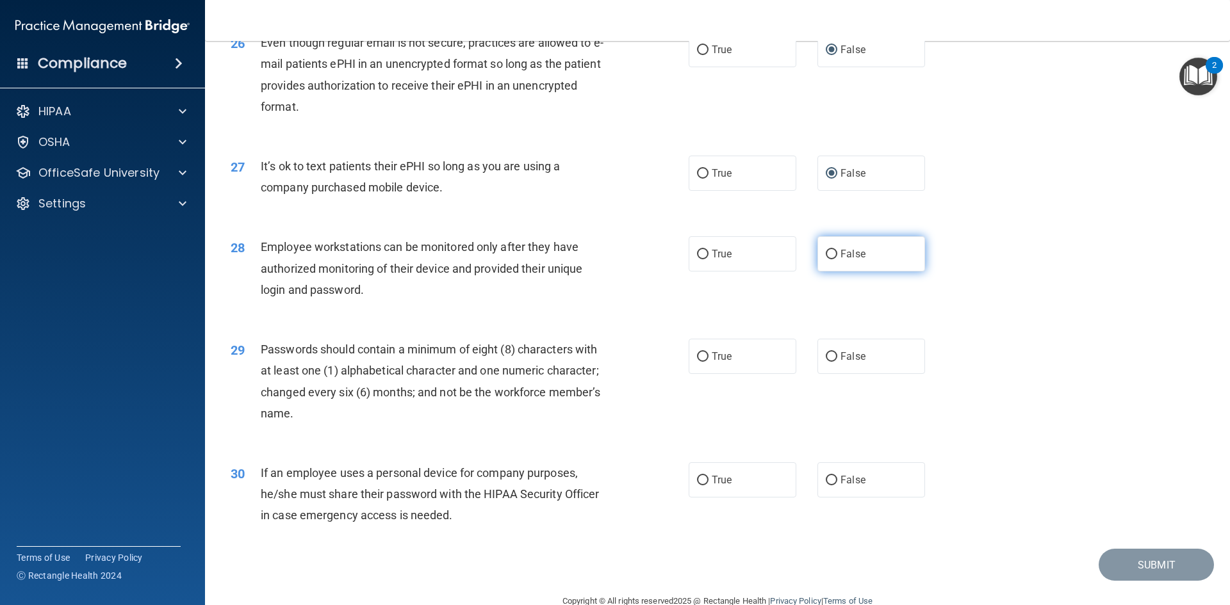
click at [825, 272] on label "False" at bounding box center [872, 253] width 108 height 35
click at [826, 259] on input "False" at bounding box center [832, 255] width 12 height 10
radio input "true"
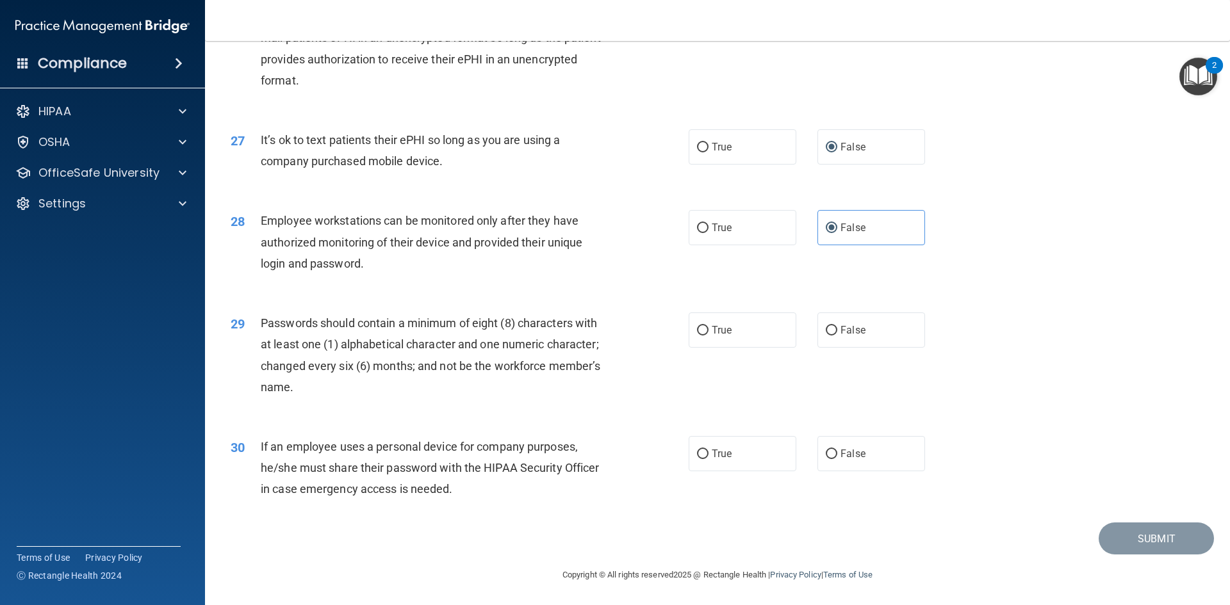
scroll to position [2611, 0]
click at [697, 327] on input "True" at bounding box center [703, 330] width 12 height 10
radio input "true"
click at [701, 456] on input "True" at bounding box center [703, 454] width 12 height 10
radio input "true"
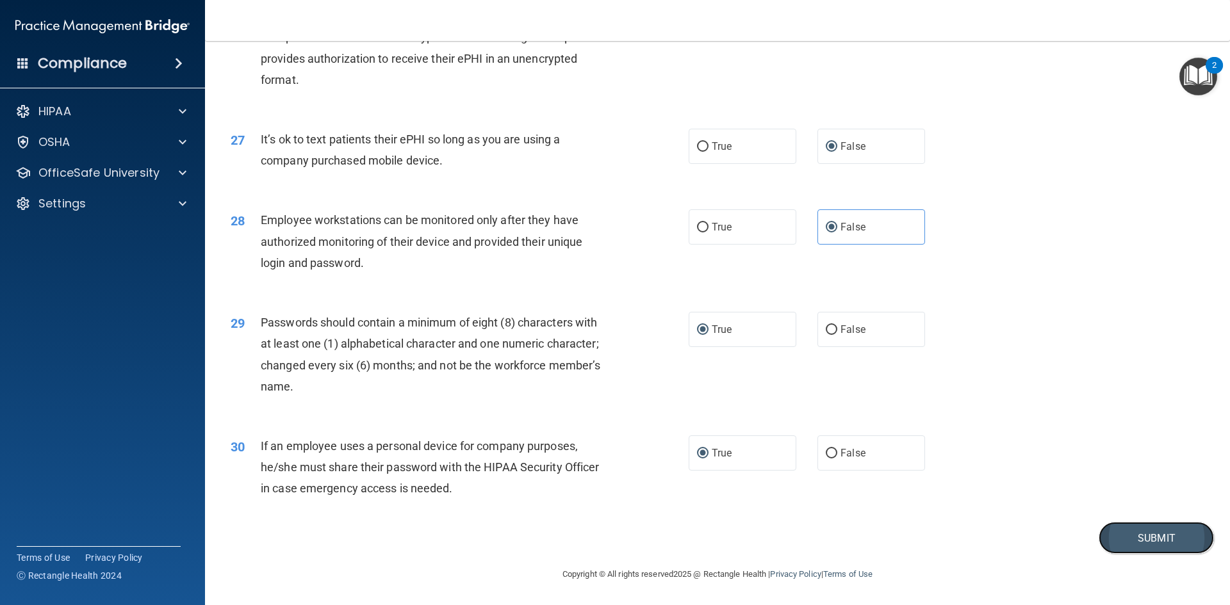
click at [1142, 533] on button "Submit" at bounding box center [1156, 538] width 115 height 33
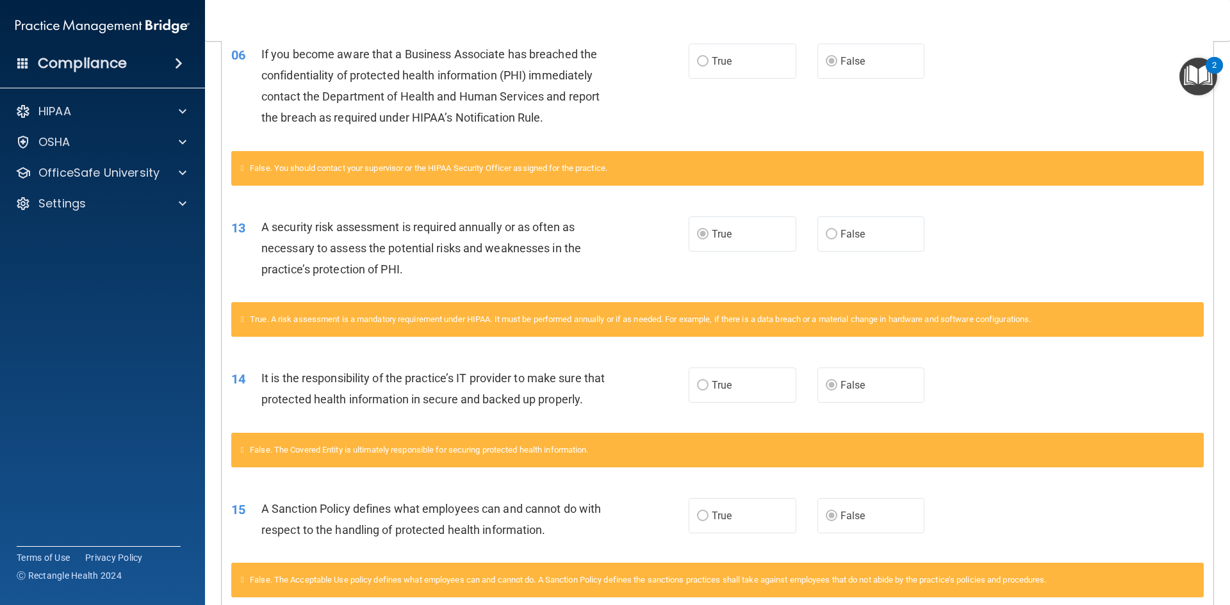
scroll to position [320, 0]
